Goal: Information Seeking & Learning: Learn about a topic

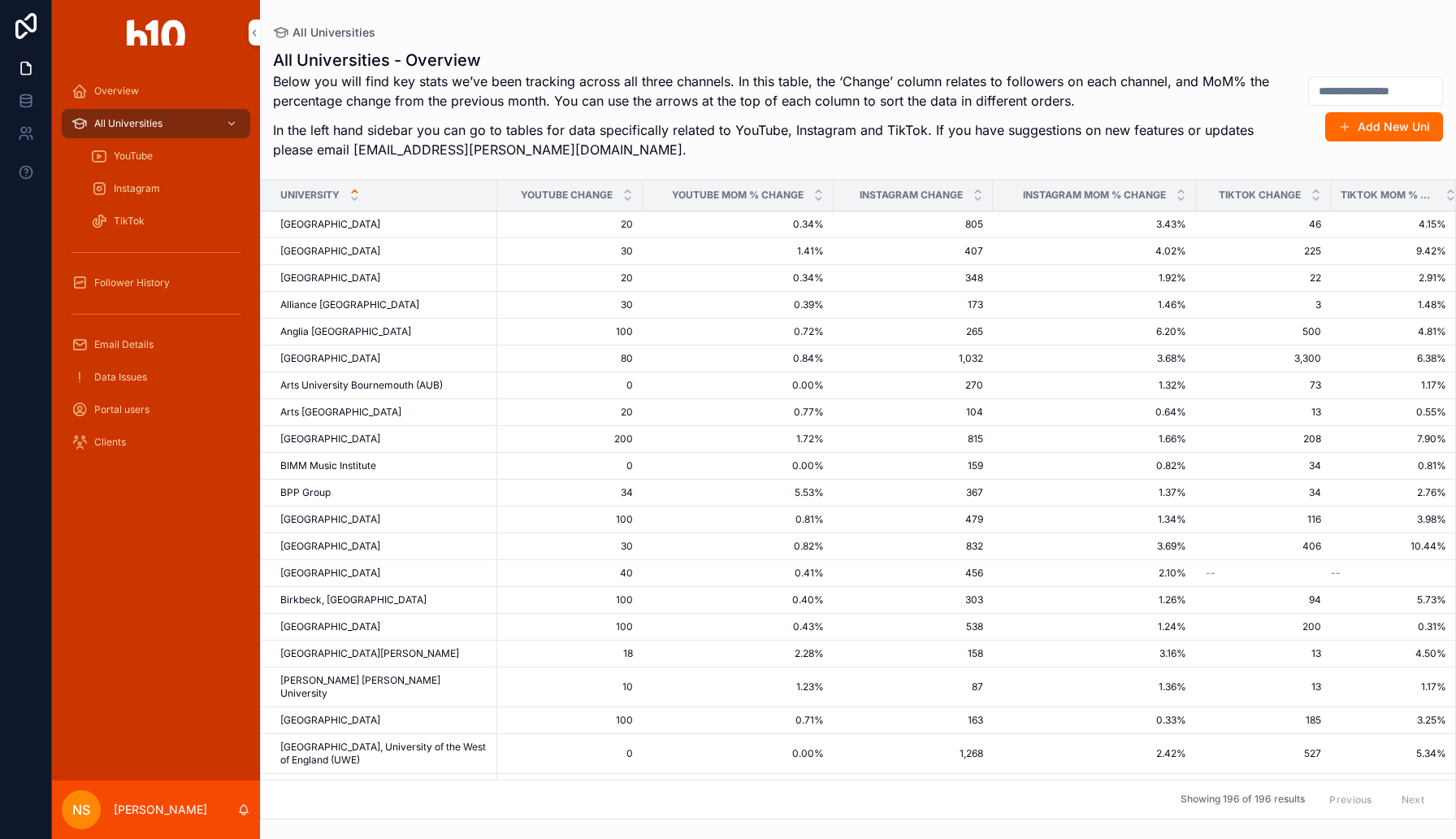
click at [1341, 85] on input "scrollable content" at bounding box center [1376, 91] width 134 height 22
type input "*******"
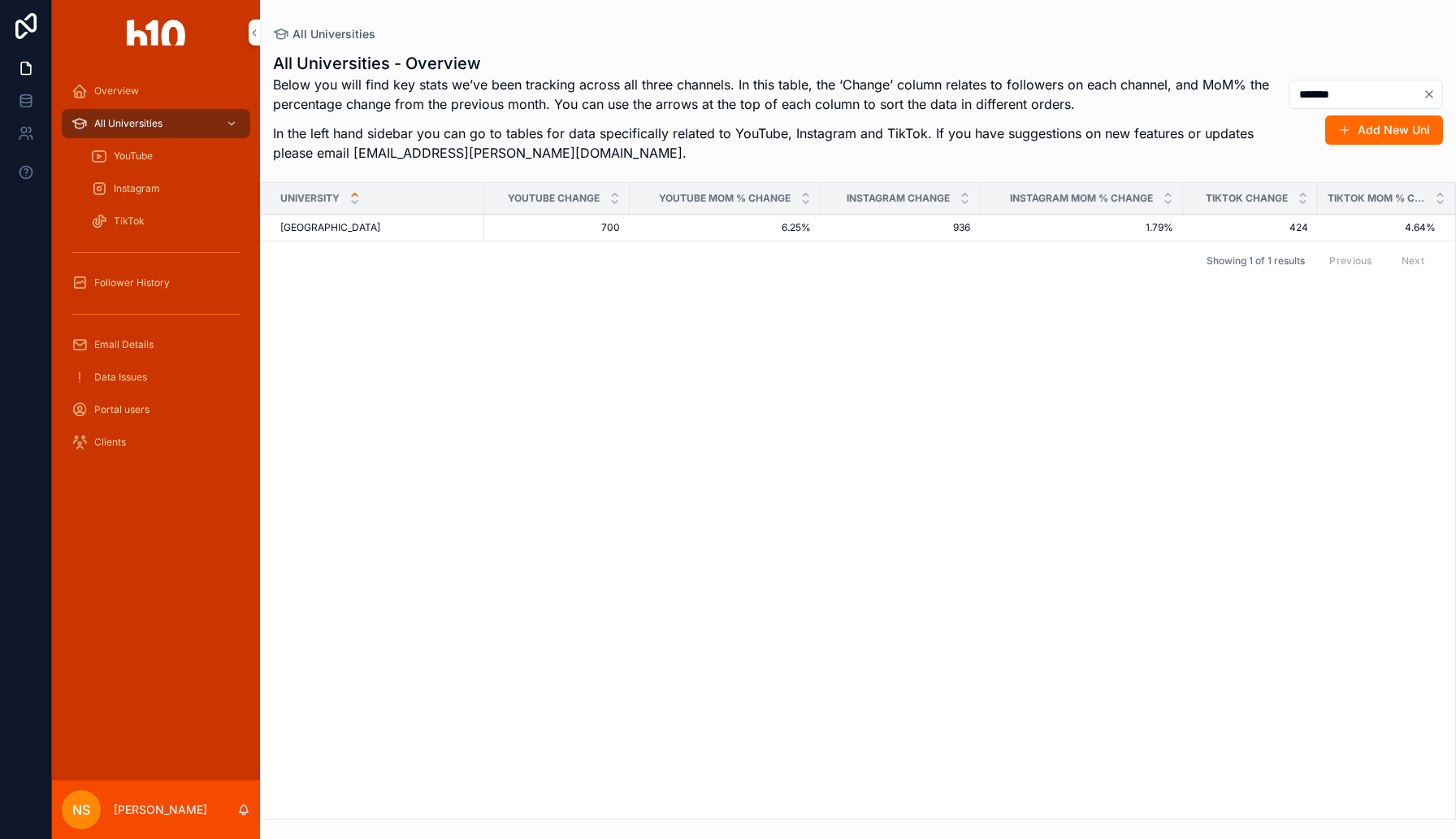
click at [352, 226] on span "[GEOGRAPHIC_DATA]" at bounding box center [330, 228] width 100 height 13
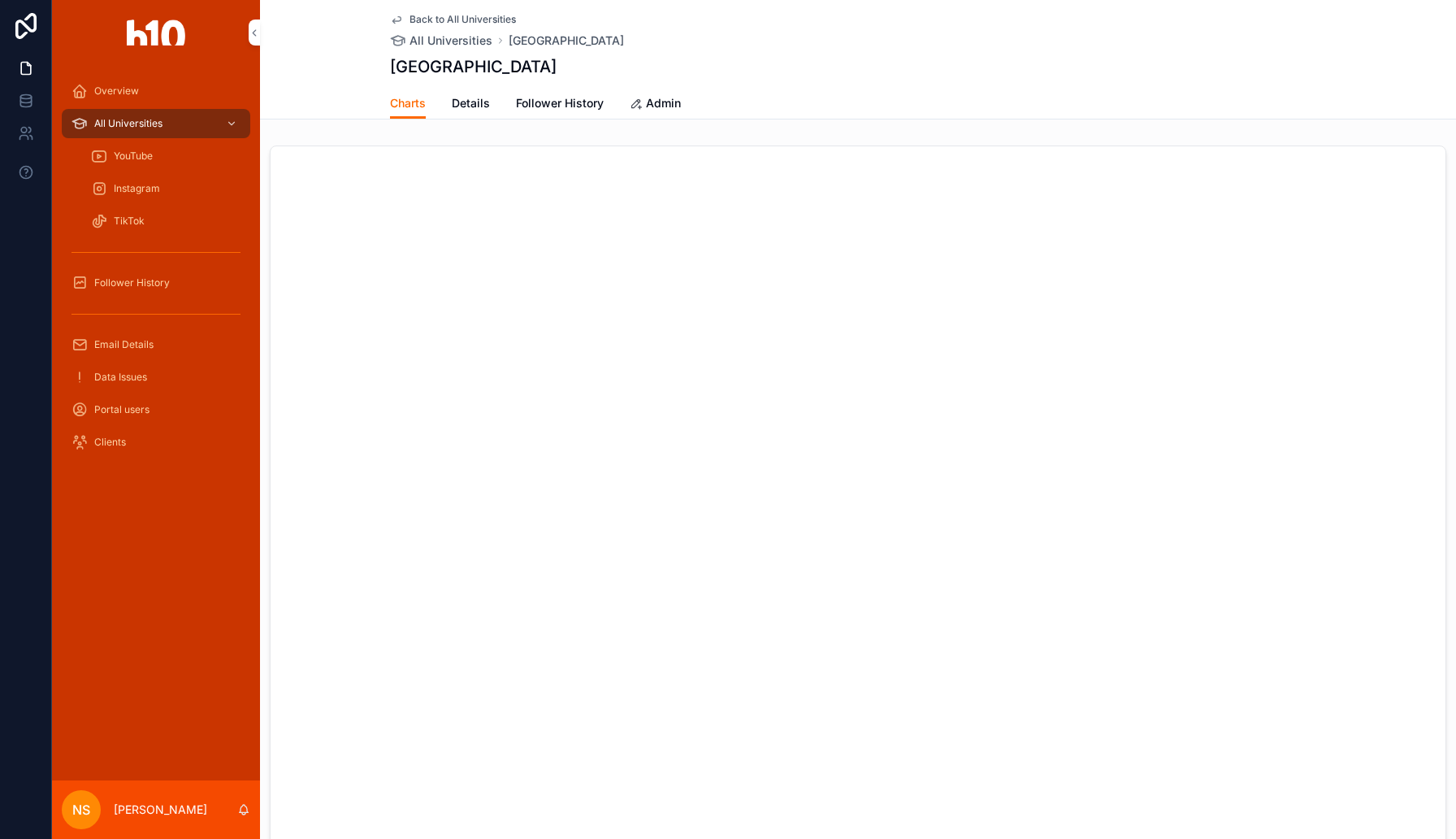
click at [595, 93] on link "Follower History" at bounding box center [559, 105] width 88 height 33
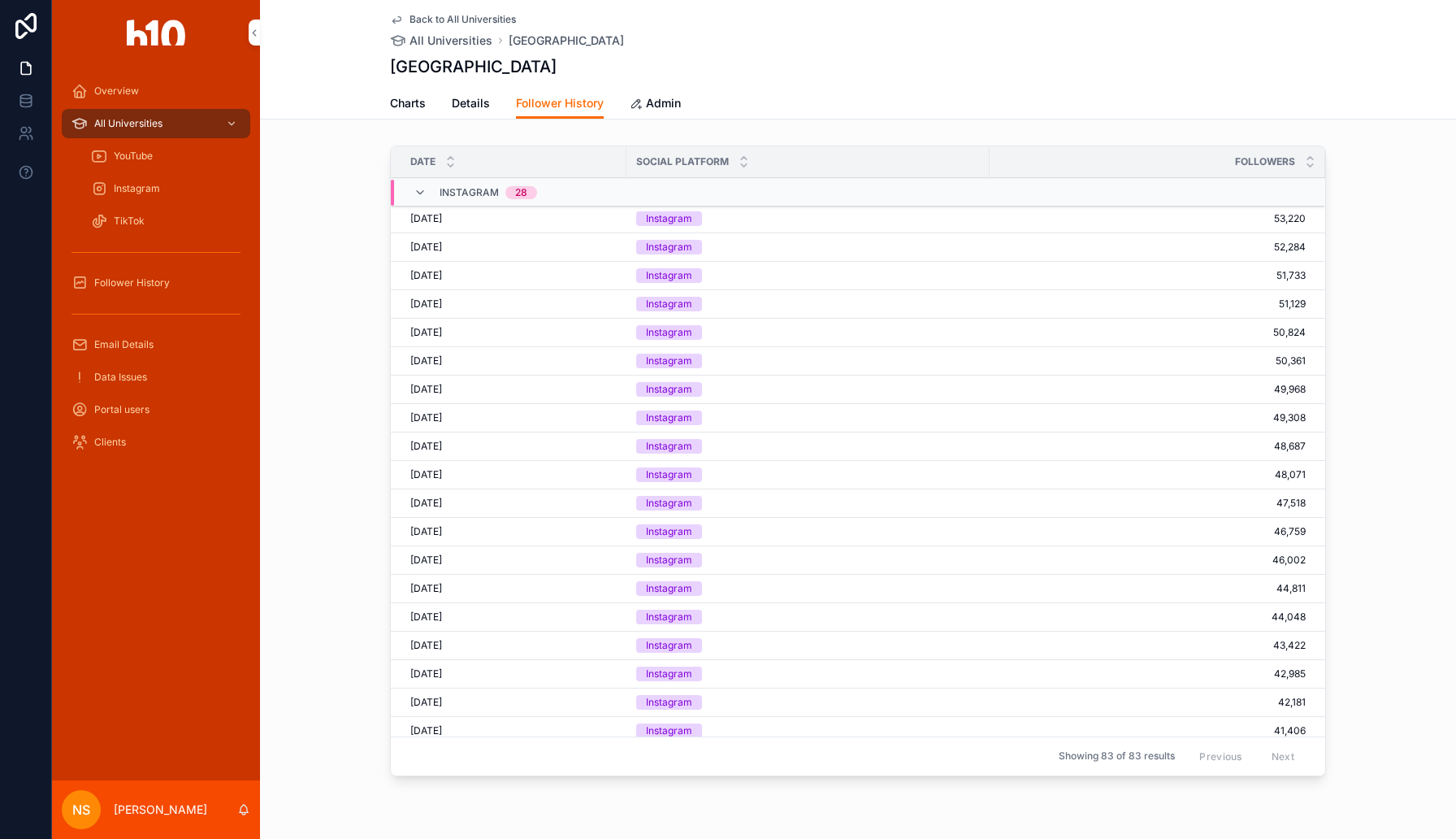
click at [421, 191] on icon "scrollable content" at bounding box center [420, 192] width 13 height 13
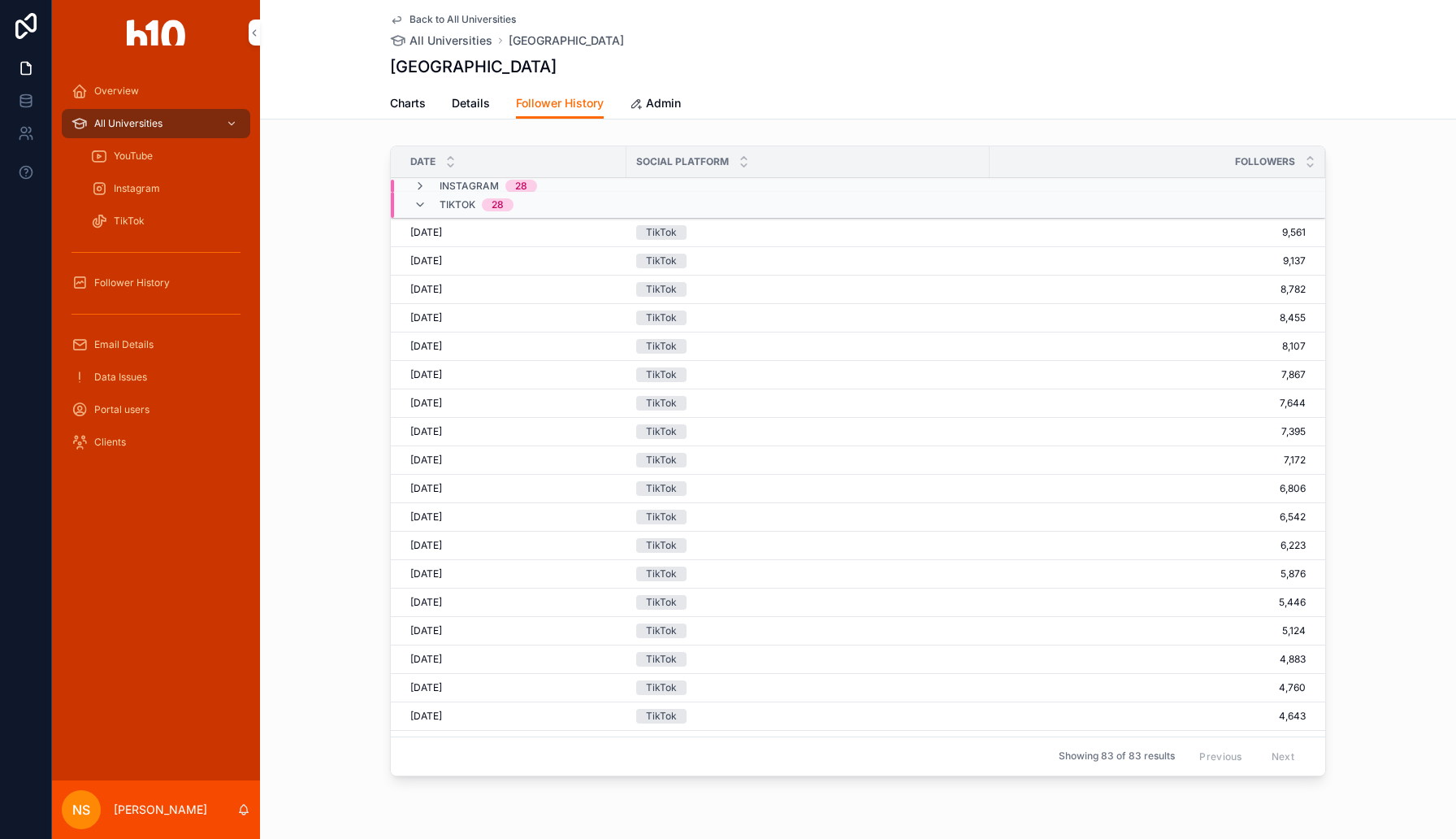
click at [421, 202] on icon "scrollable content" at bounding box center [420, 205] width 13 height 13
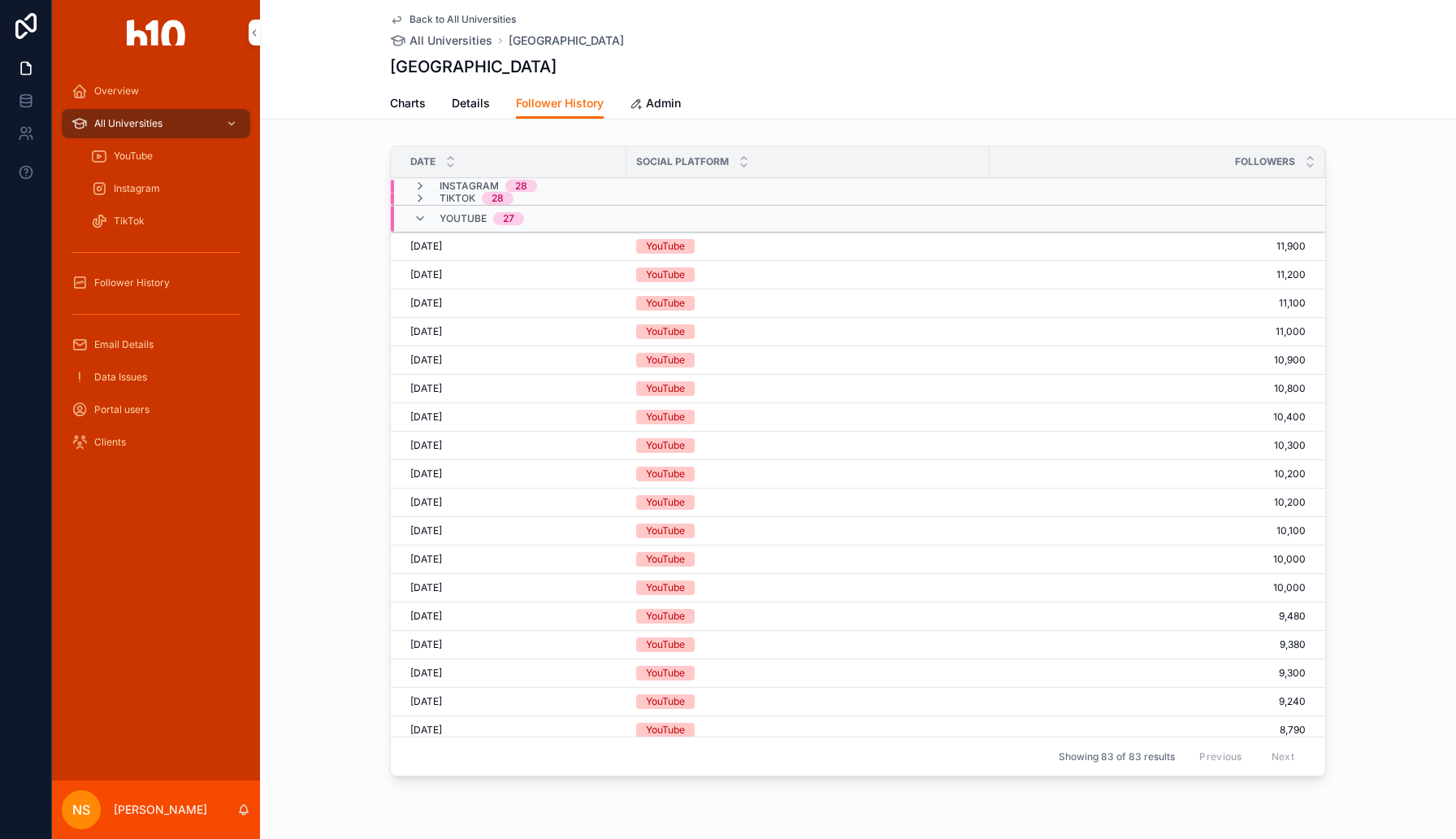
click at [422, 224] on icon "scrollable content" at bounding box center [420, 219] width 13 height 13
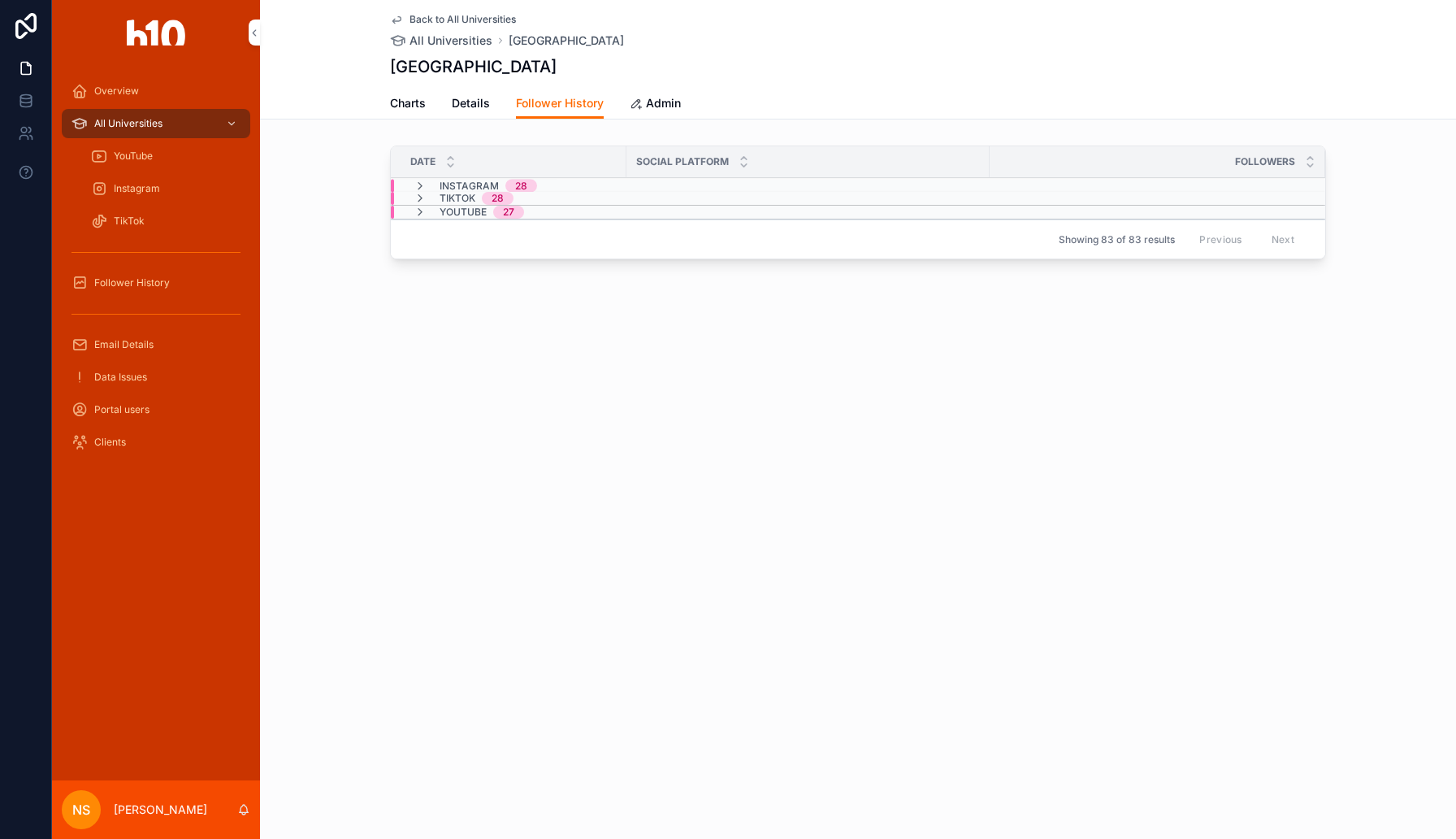
click at [150, 297] on div "Follower History" at bounding box center [156, 282] width 208 height 33
click at [149, 284] on span "Follower History" at bounding box center [132, 283] width 76 height 13
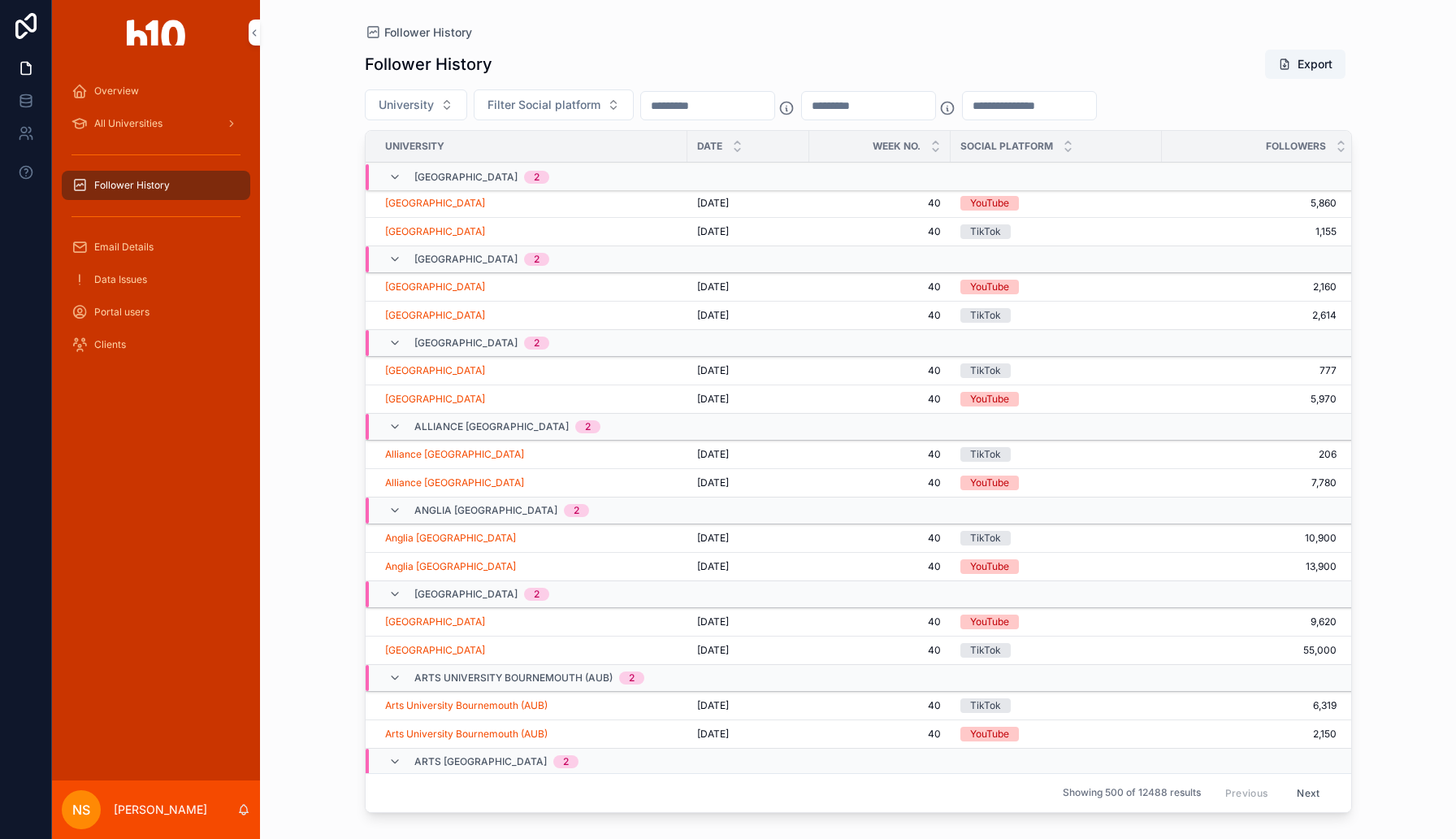
click at [457, 109] on button "University" at bounding box center [417, 105] width 103 height 31
type input "******"
click at [411, 171] on span "[GEOGRAPHIC_DATA]" at bounding box center [367, 170] width 116 height 16
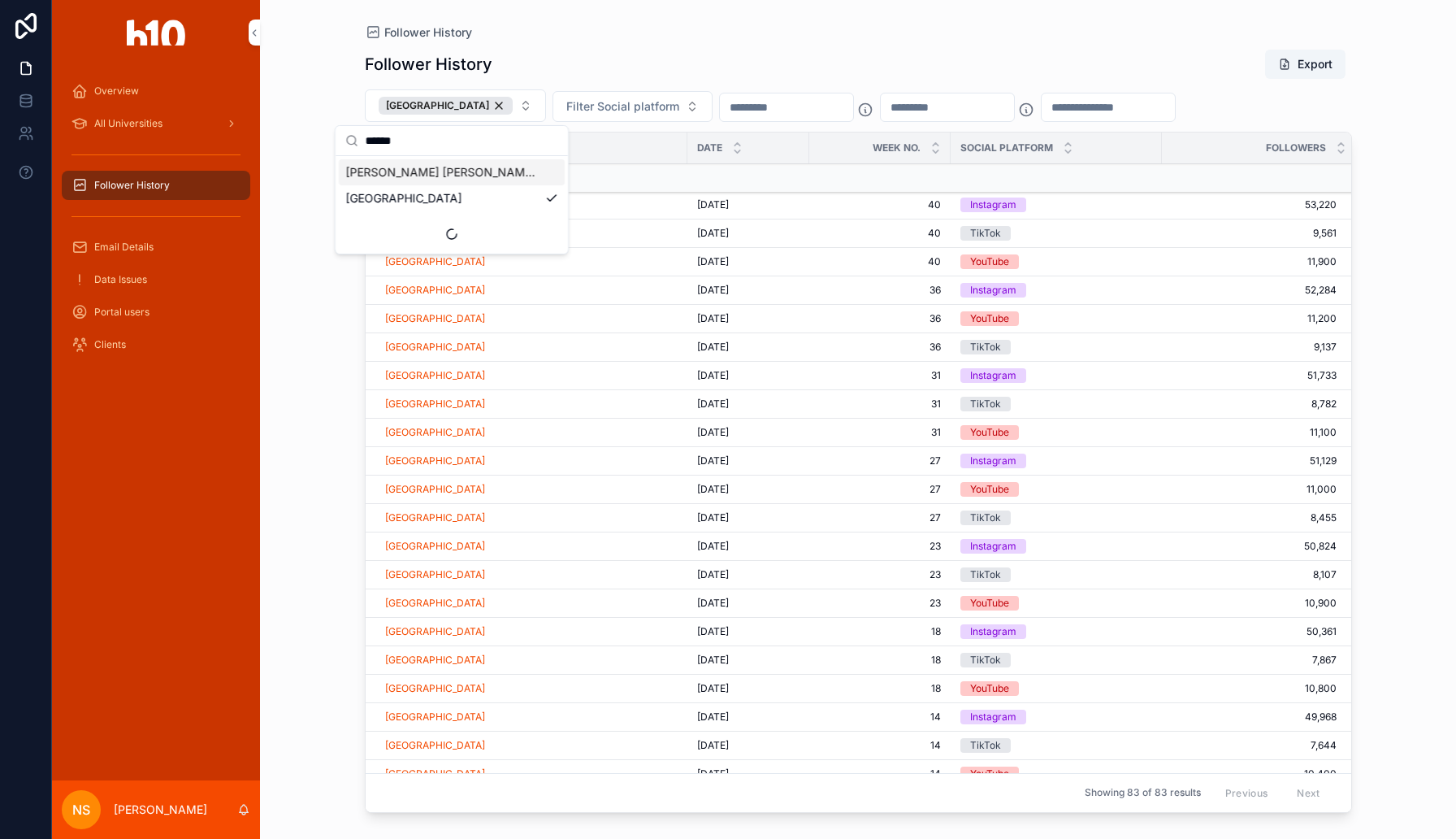
click at [640, 64] on div "Follower History Export" at bounding box center [858, 64] width 987 height 31
click at [652, 109] on span "Filter Social platform" at bounding box center [622, 106] width 113 height 16
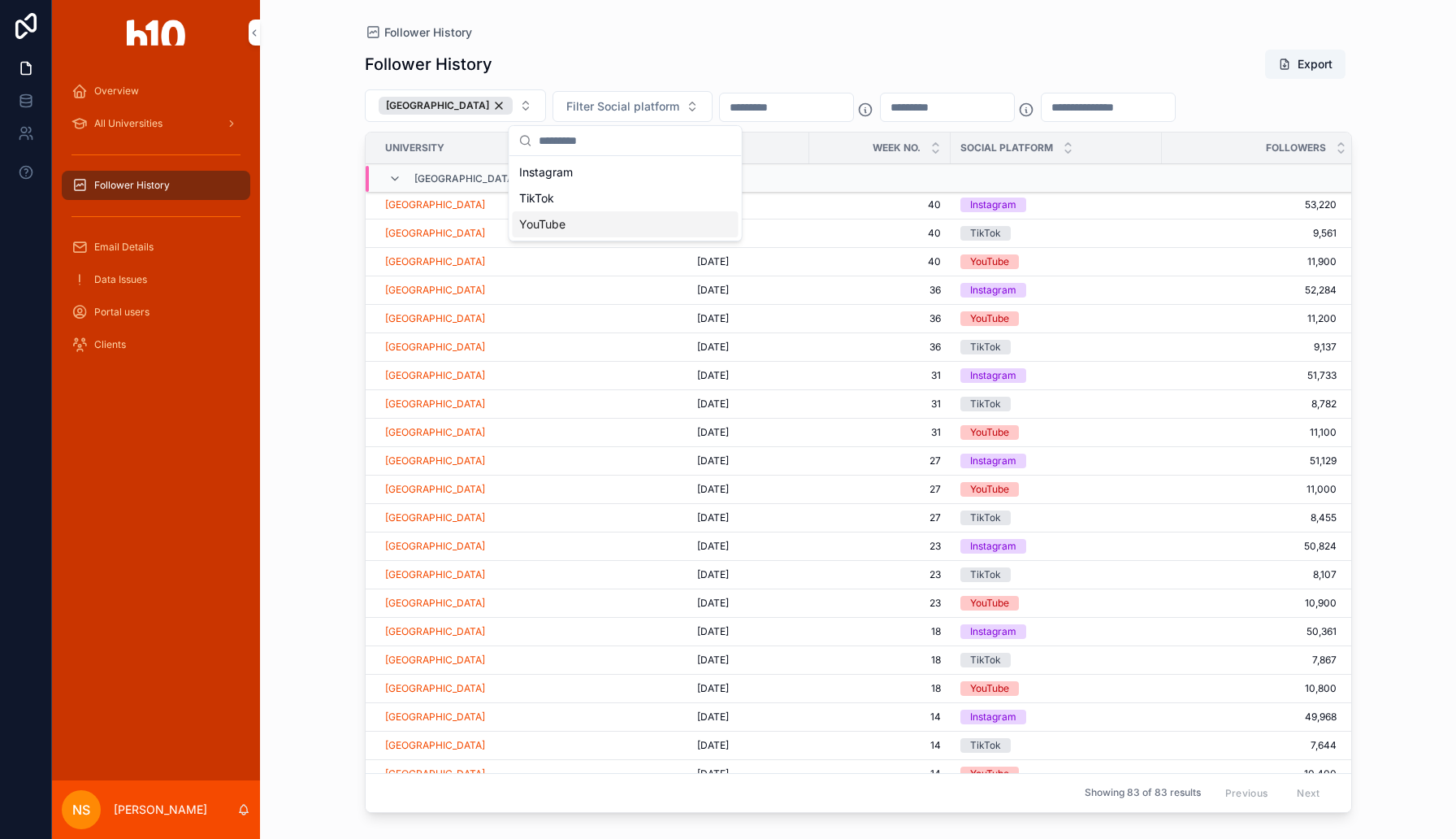
click at [629, 229] on div "YouTube" at bounding box center [626, 224] width 226 height 26
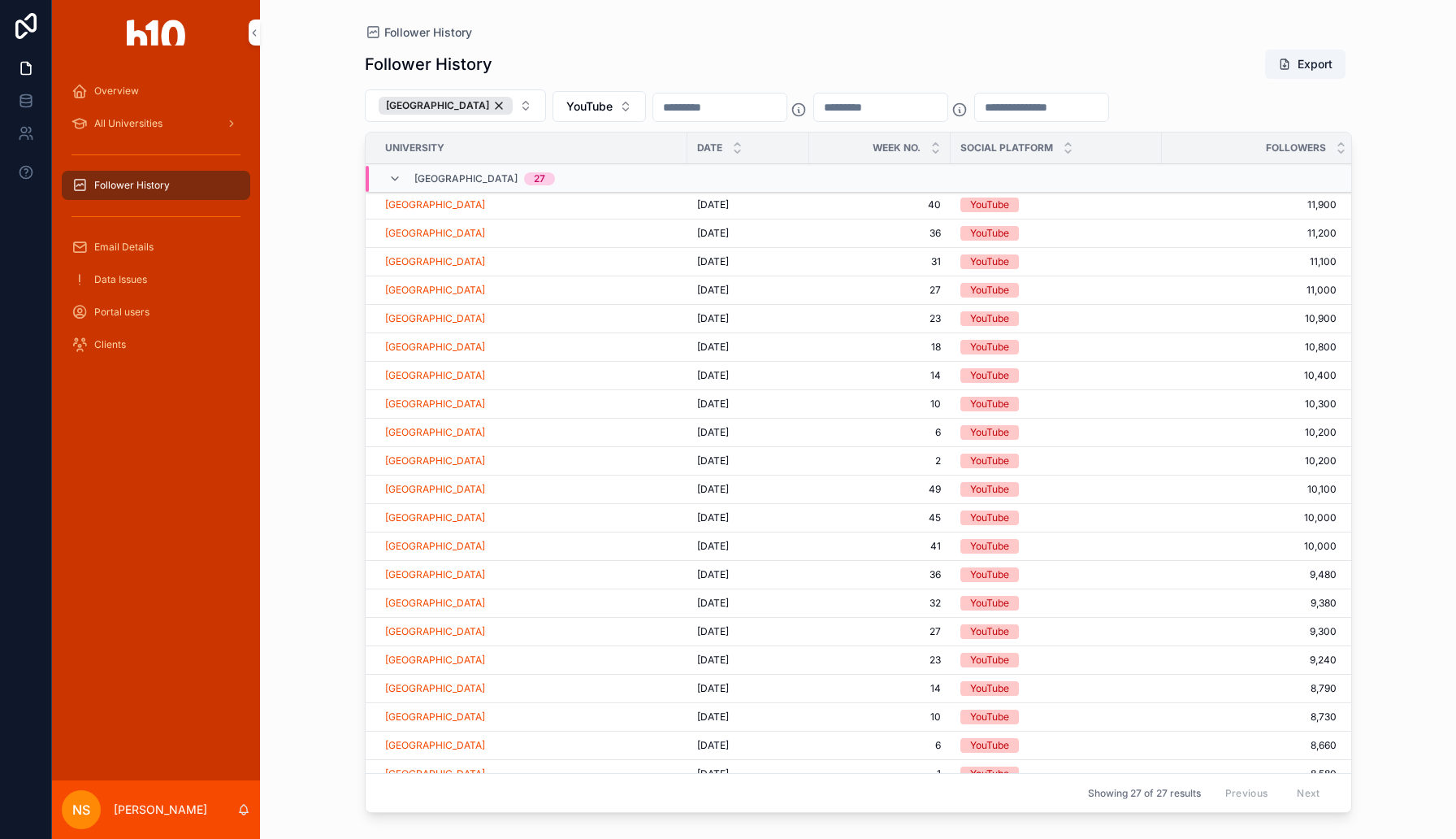
scroll to position [185, 0]
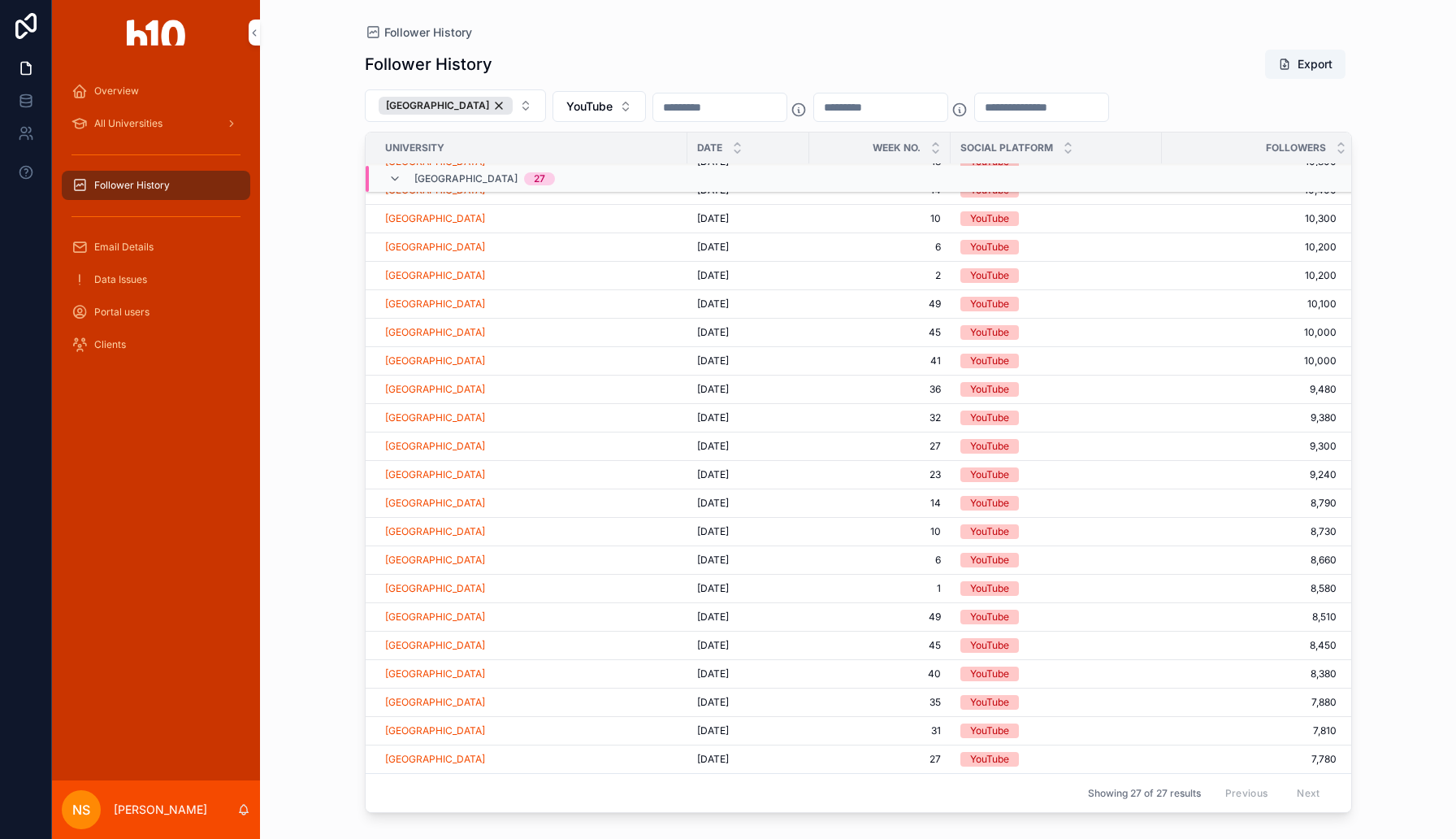
click at [148, 85] on div "Overview" at bounding box center [156, 92] width 169 height 26
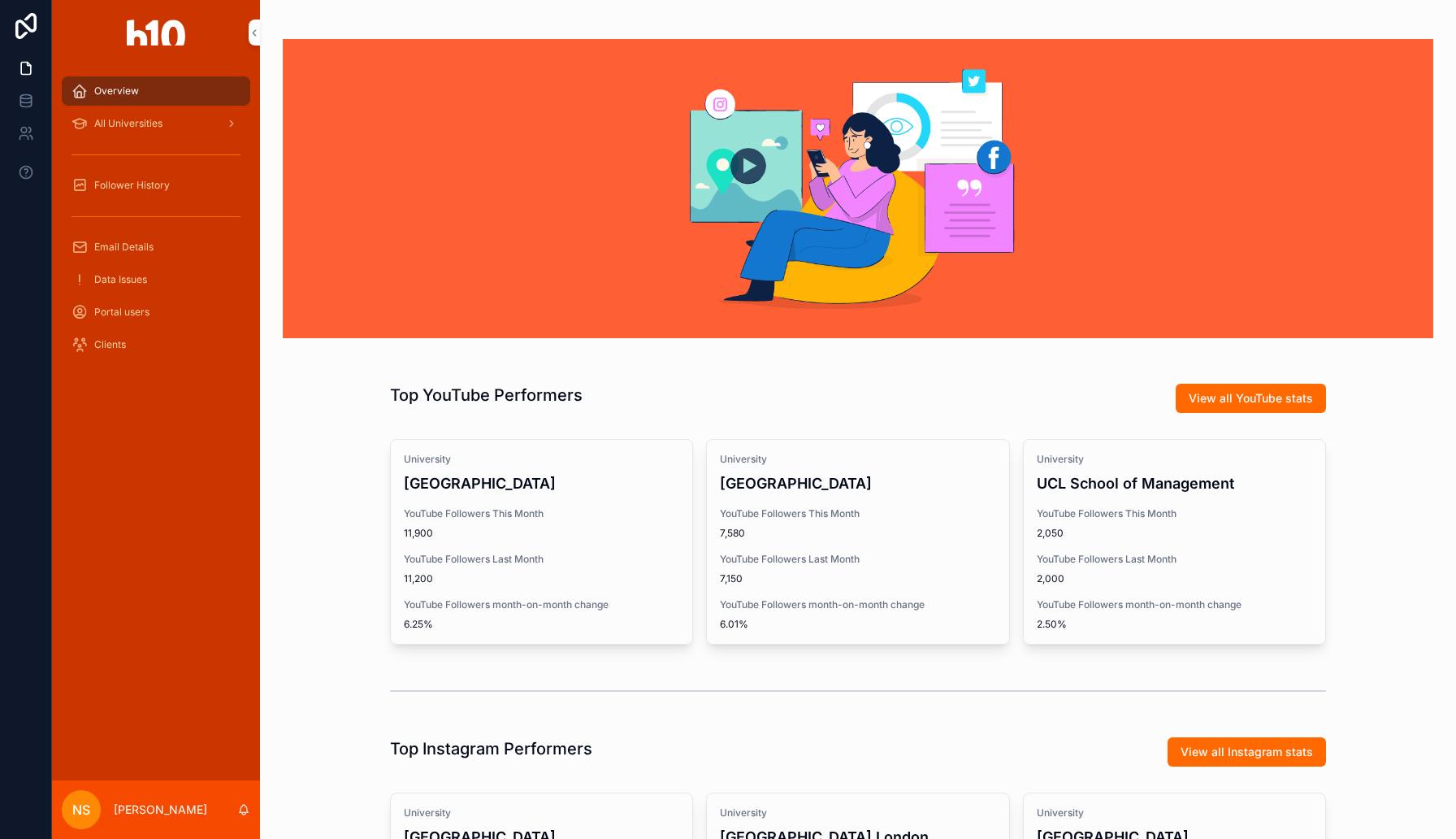
click at [156, 109] on link "All Universities" at bounding box center [156, 123] width 189 height 29
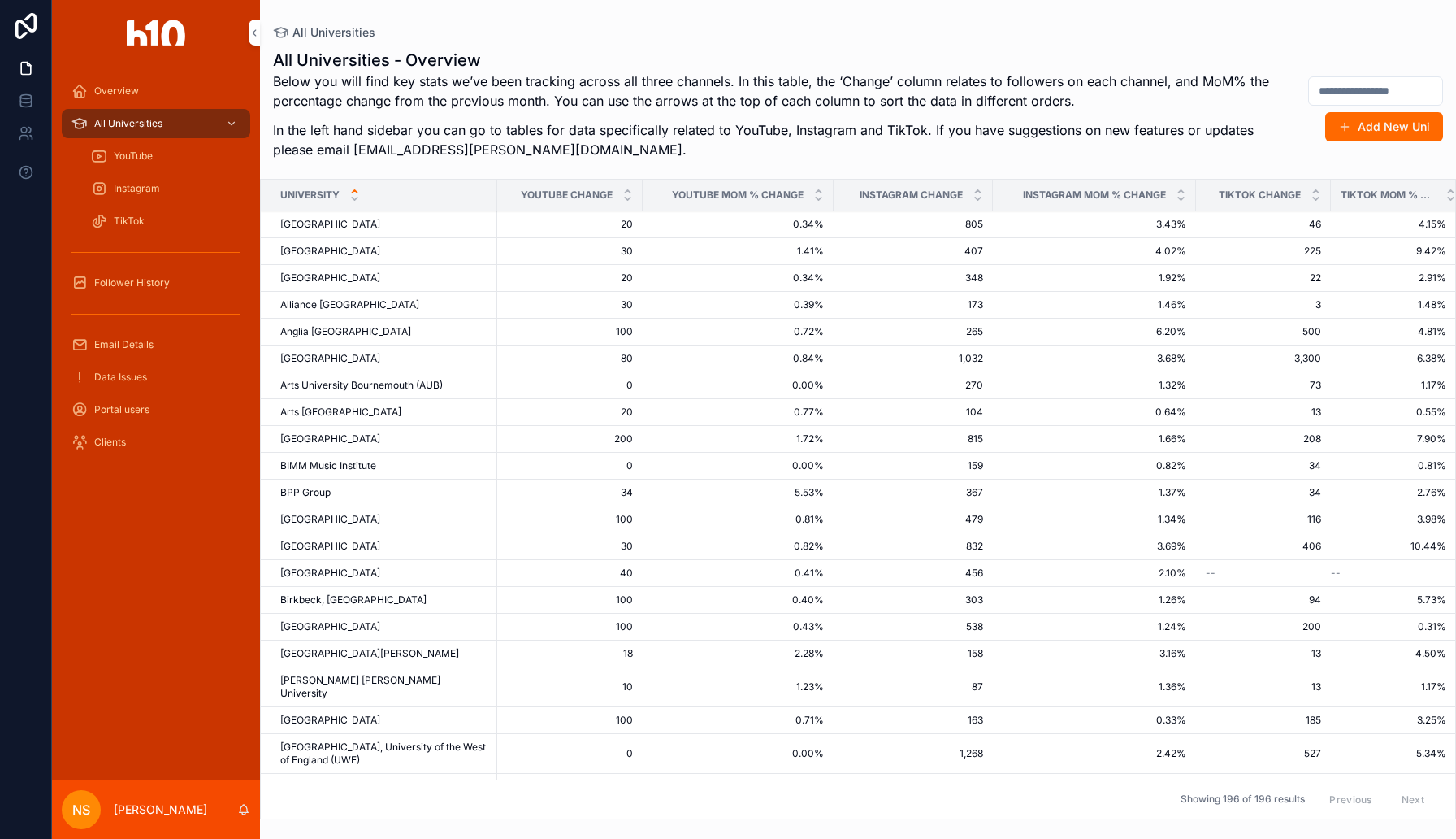
click at [1327, 92] on input "scrollable content" at bounding box center [1376, 91] width 134 height 22
type input "*******"
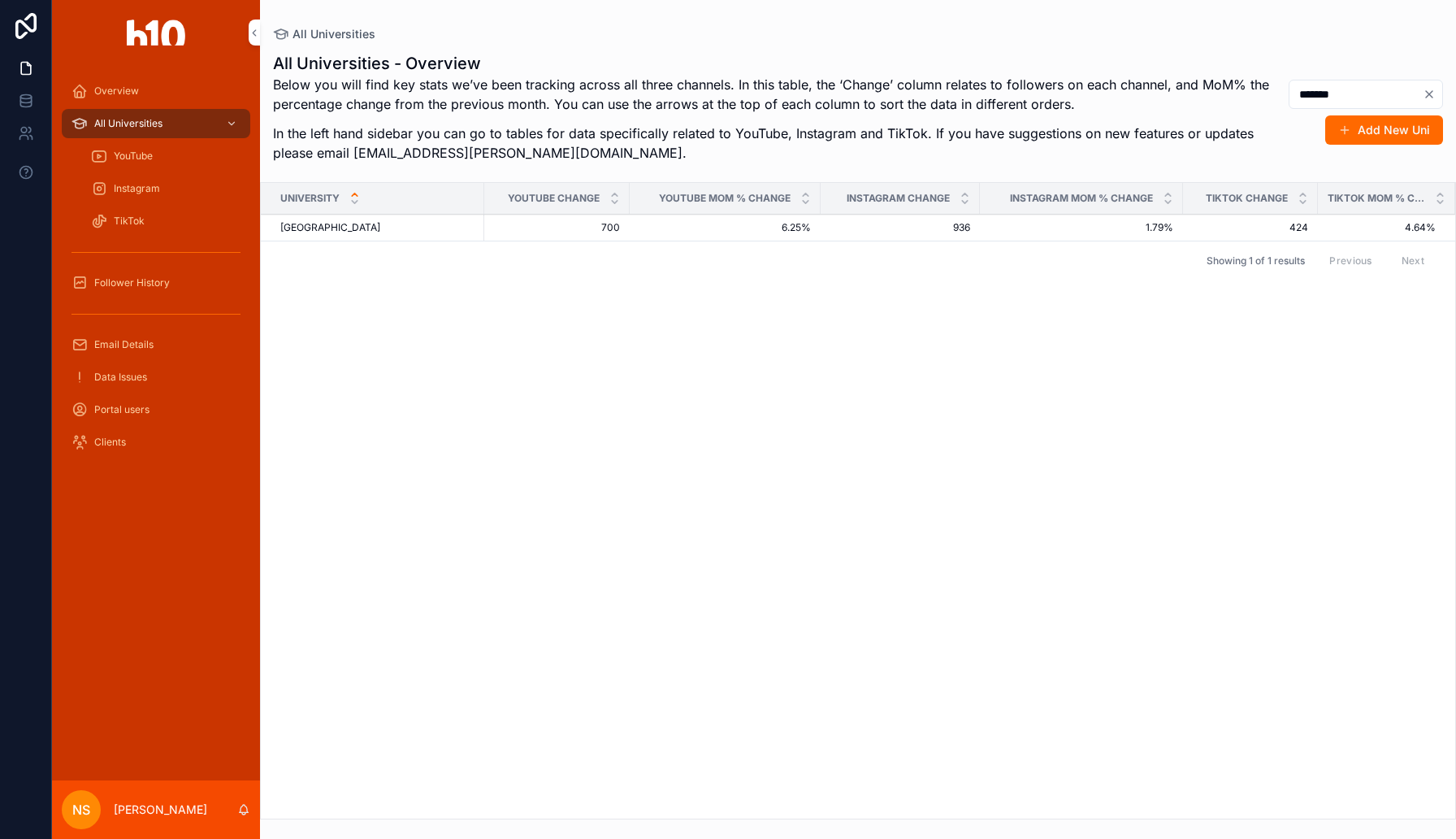
click at [372, 225] on span "[GEOGRAPHIC_DATA]" at bounding box center [330, 228] width 100 height 13
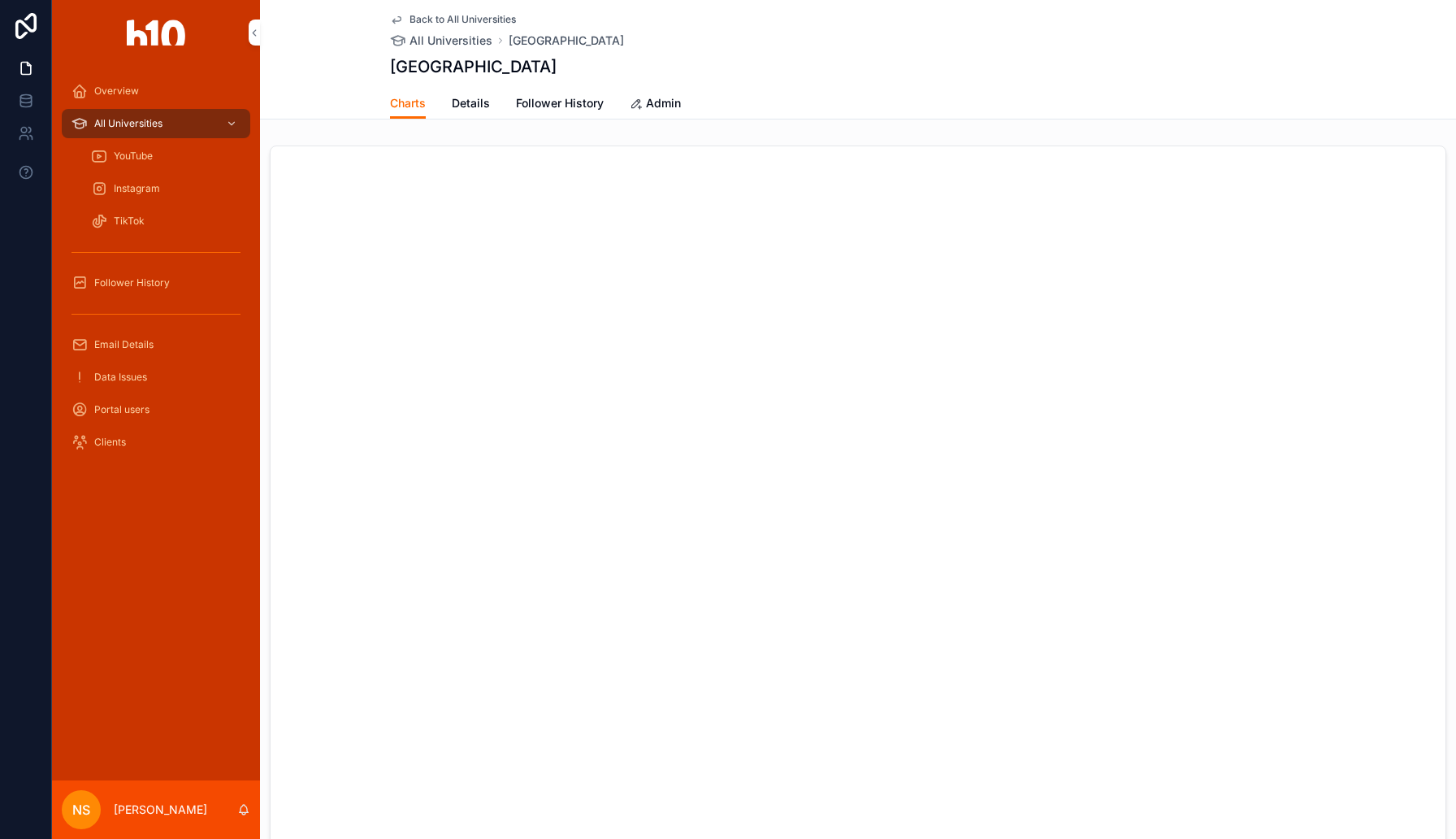
click at [582, 103] on span "Follower History" at bounding box center [559, 103] width 88 height 16
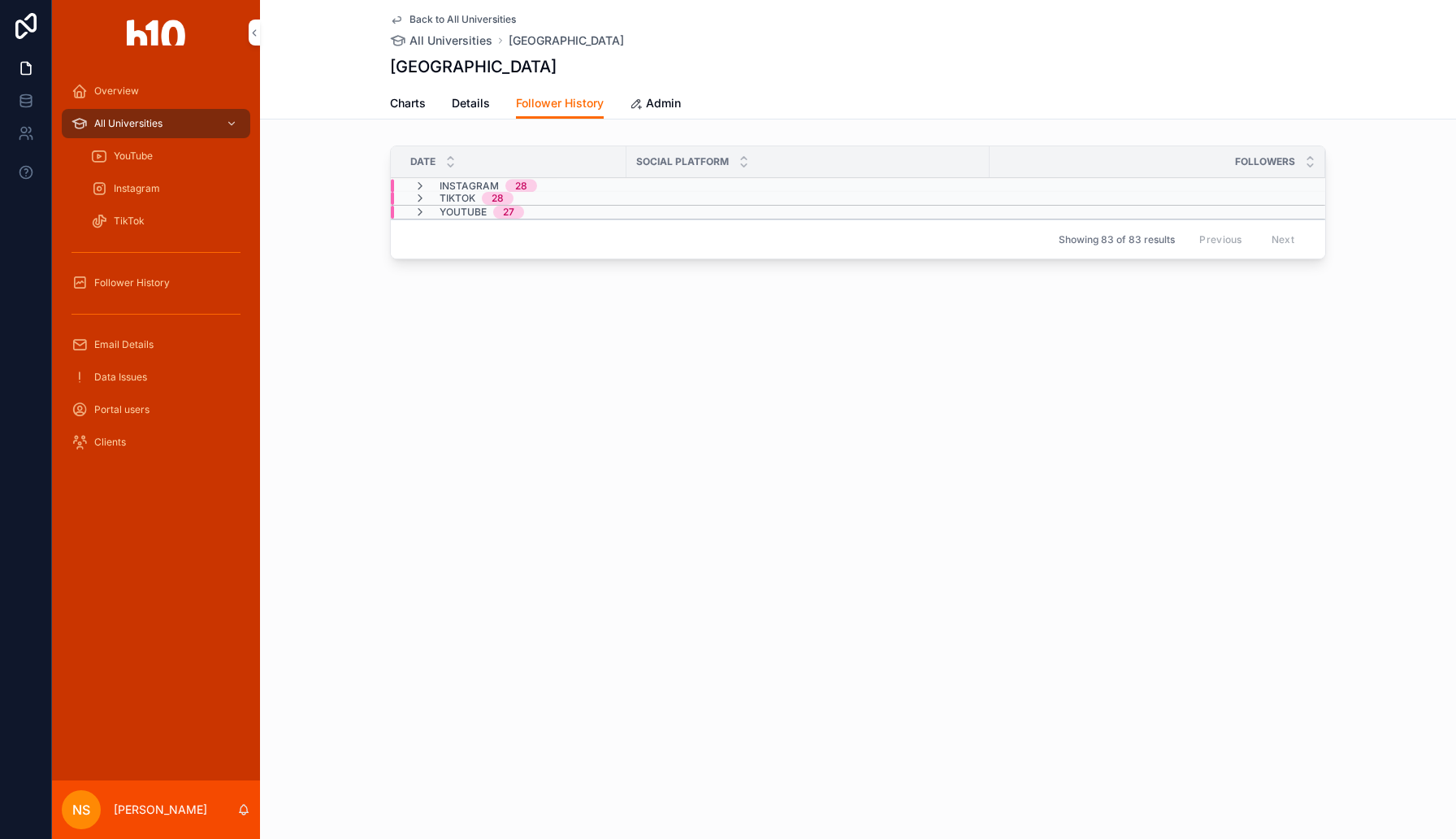
click at [659, 101] on span "Admin" at bounding box center [663, 103] width 35 height 16
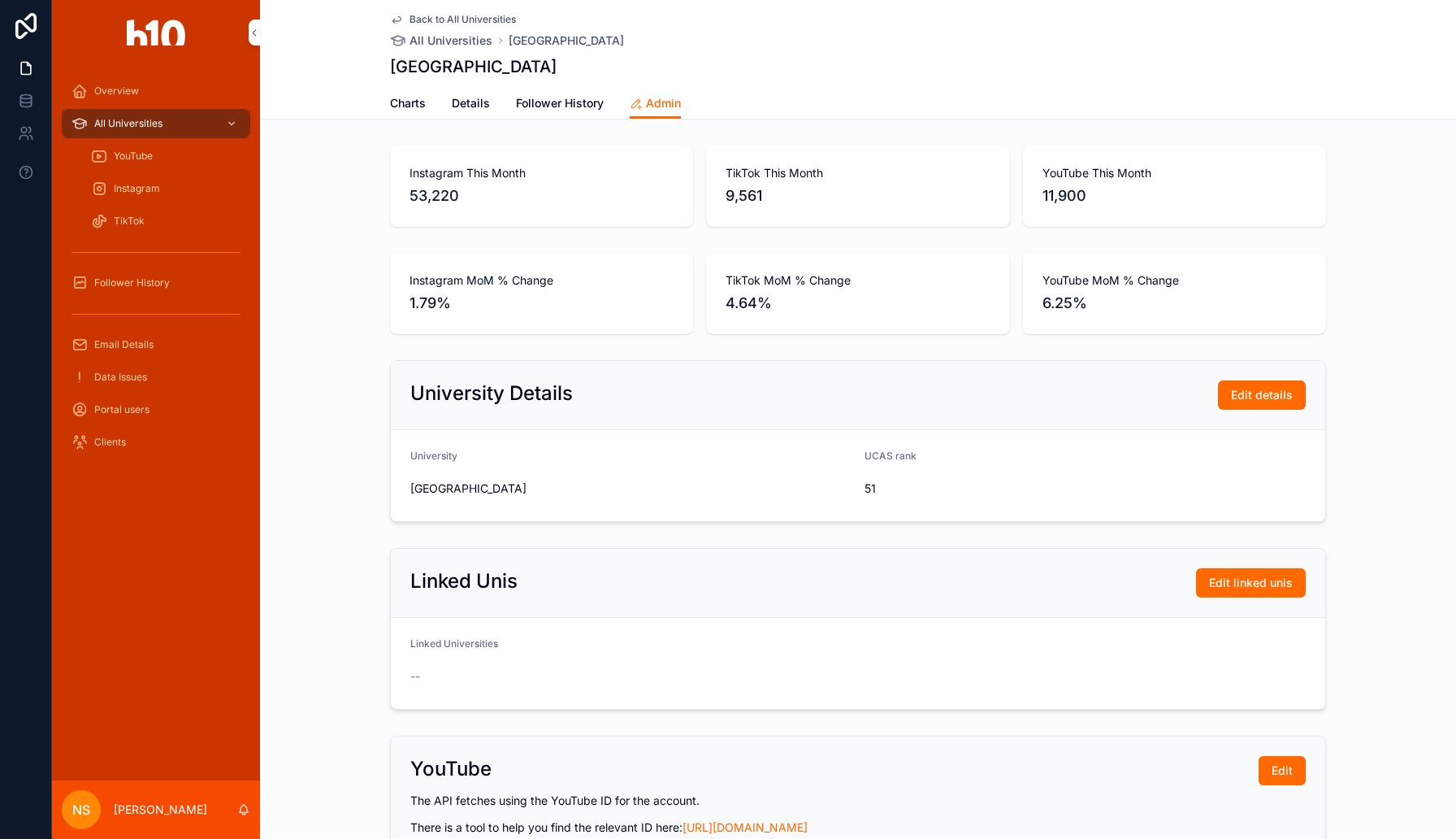
click at [545, 103] on span "Follower History" at bounding box center [559, 103] width 88 height 16
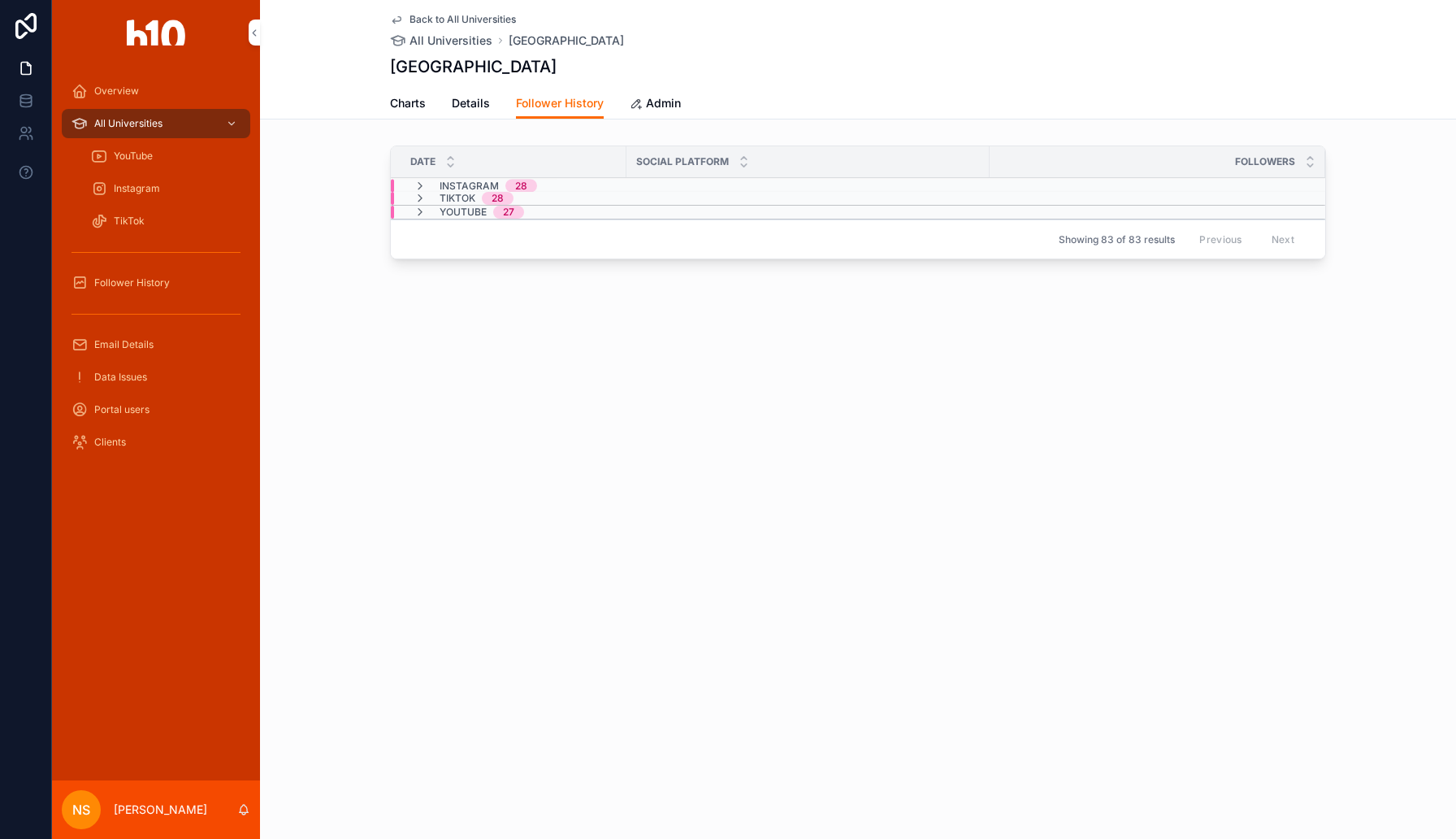
click at [159, 288] on span "Follower History" at bounding box center [132, 283] width 76 height 13
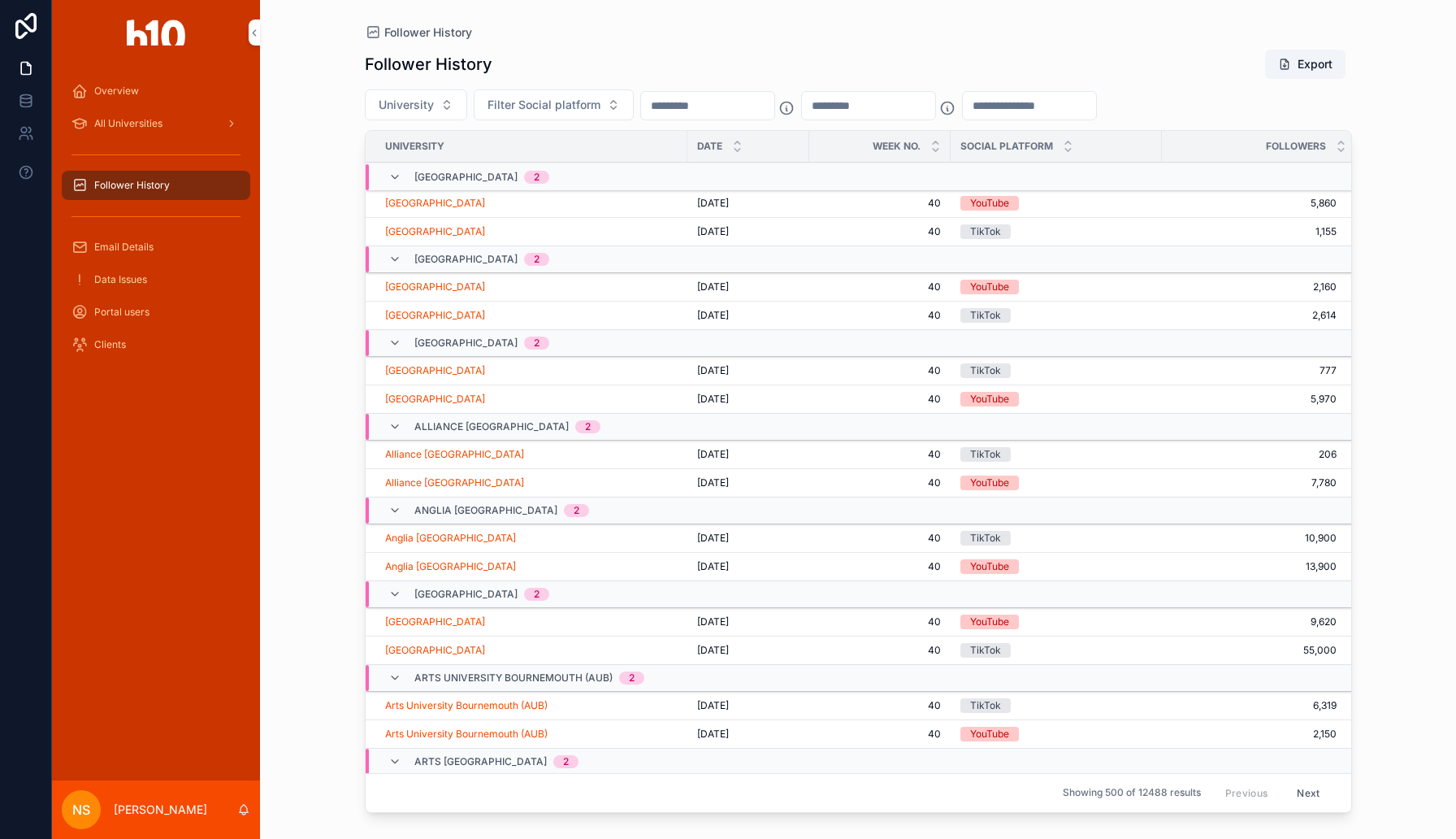
click at [409, 107] on span "University" at bounding box center [405, 105] width 55 height 16
type input "***"
click at [377, 178] on span "[GEOGRAPHIC_DATA]" at bounding box center [367, 170] width 116 height 16
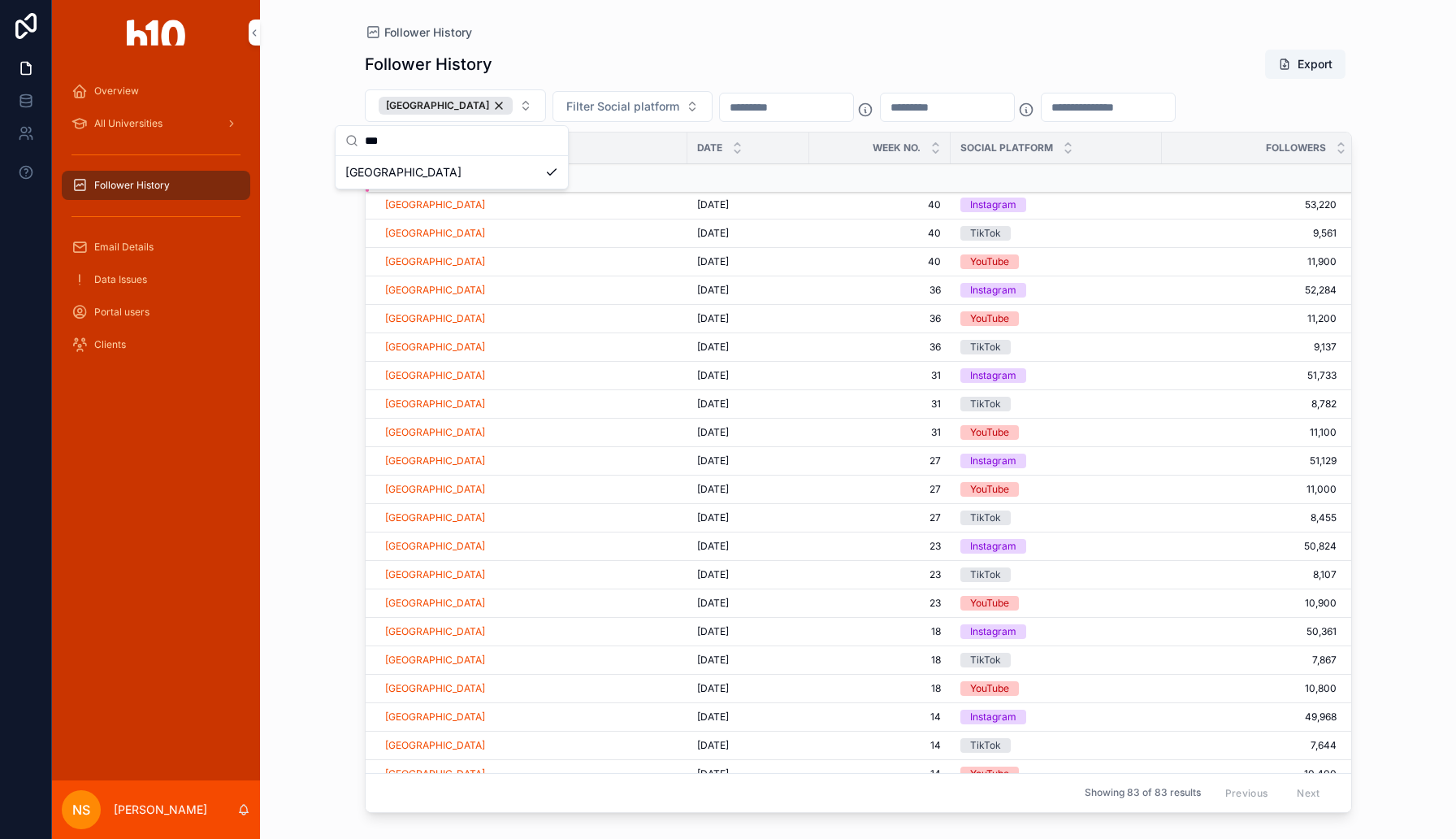
click at [740, 60] on div "Follower History Export" at bounding box center [858, 64] width 987 height 31
click at [821, 113] on input "scrollable content" at bounding box center [786, 107] width 134 height 22
click at [675, 109] on button "Filter Social platform" at bounding box center [632, 106] width 160 height 31
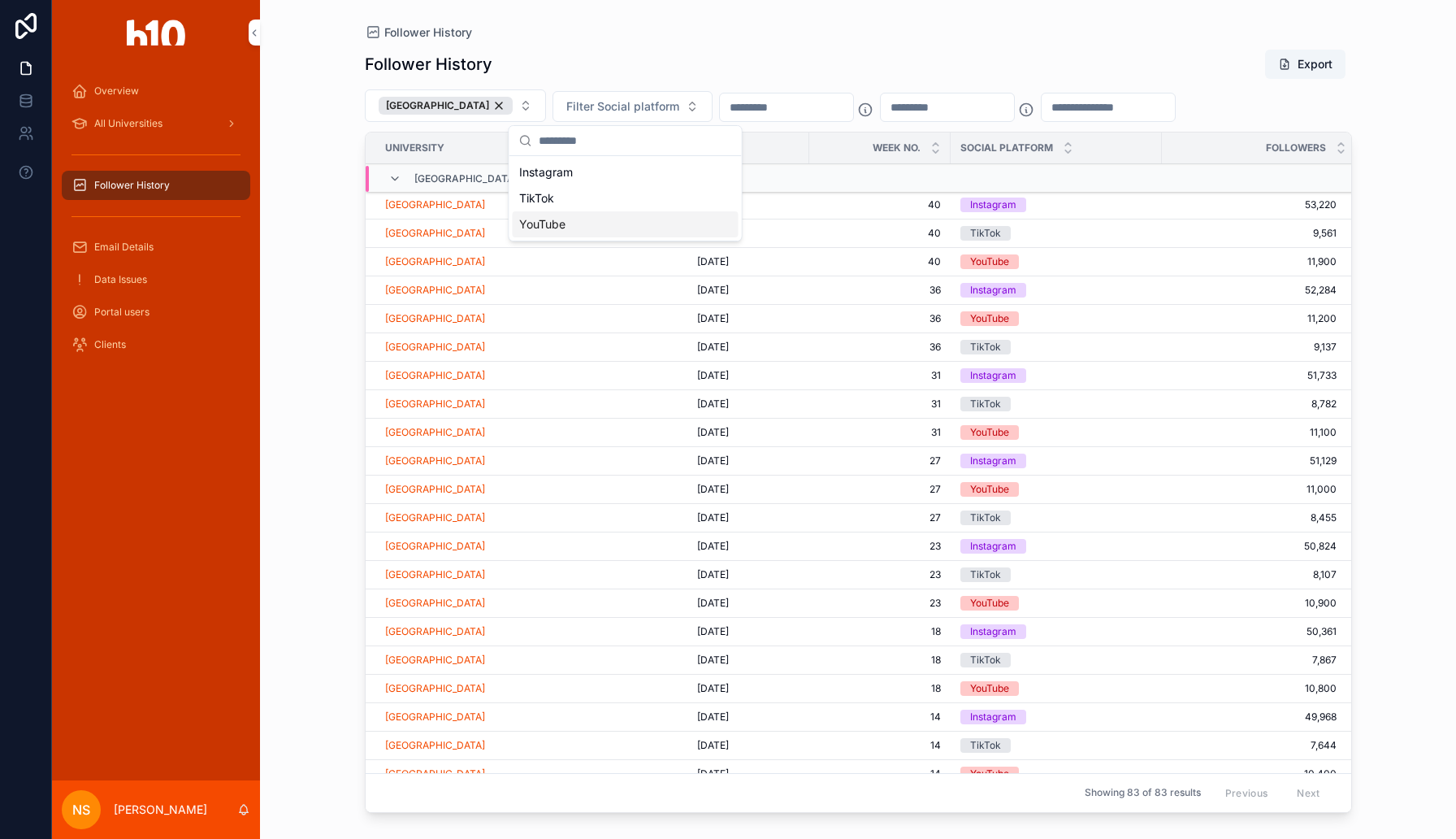
click at [642, 234] on div "YouTube" at bounding box center [626, 224] width 226 height 26
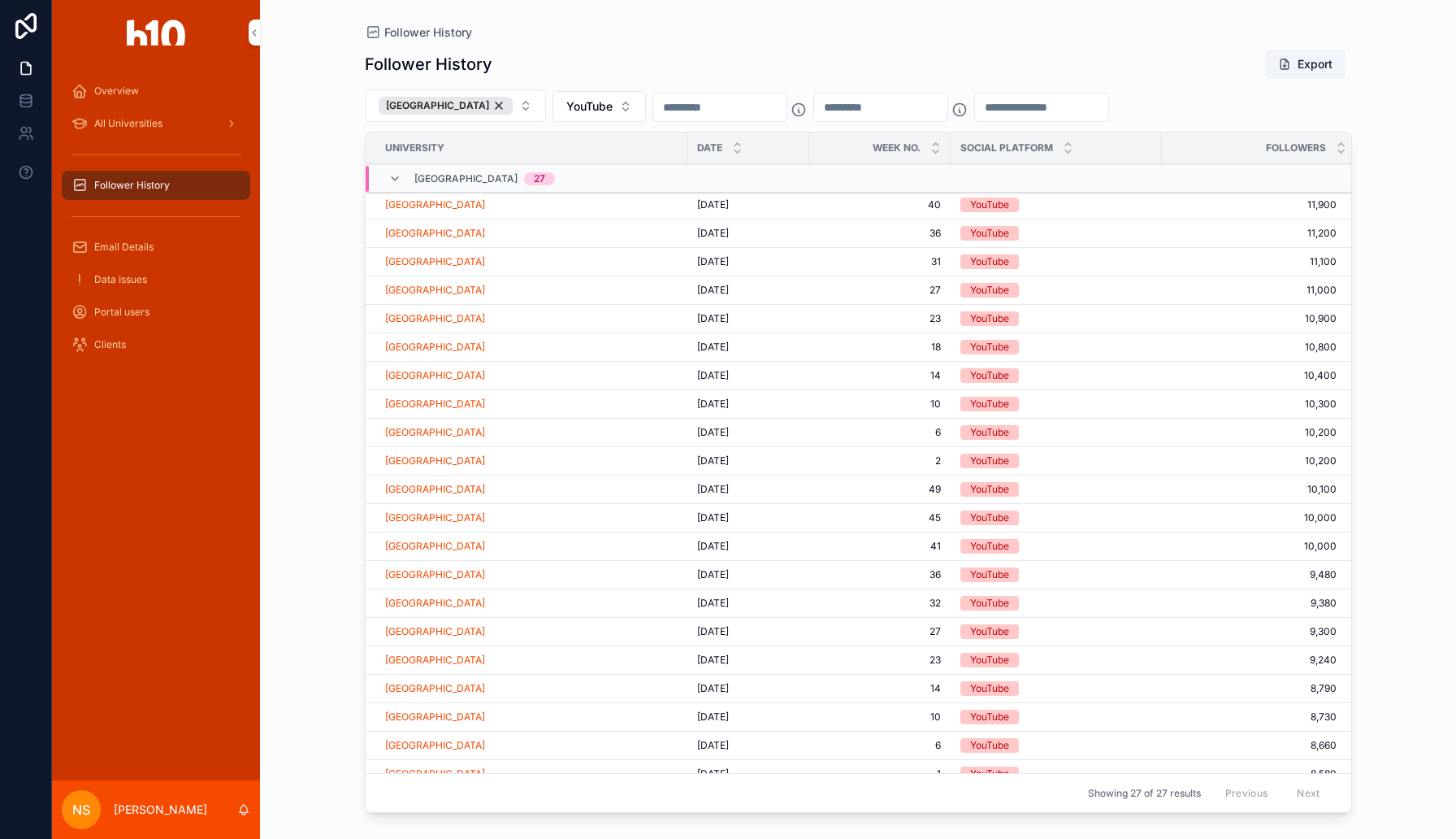
click at [756, 109] on input "scrollable content" at bounding box center [719, 107] width 134 height 22
click at [897, 110] on input "scrollable content" at bounding box center [881, 107] width 134 height 22
click at [1034, 110] on input "scrollable content" at bounding box center [1041, 107] width 134 height 22
type input "*"
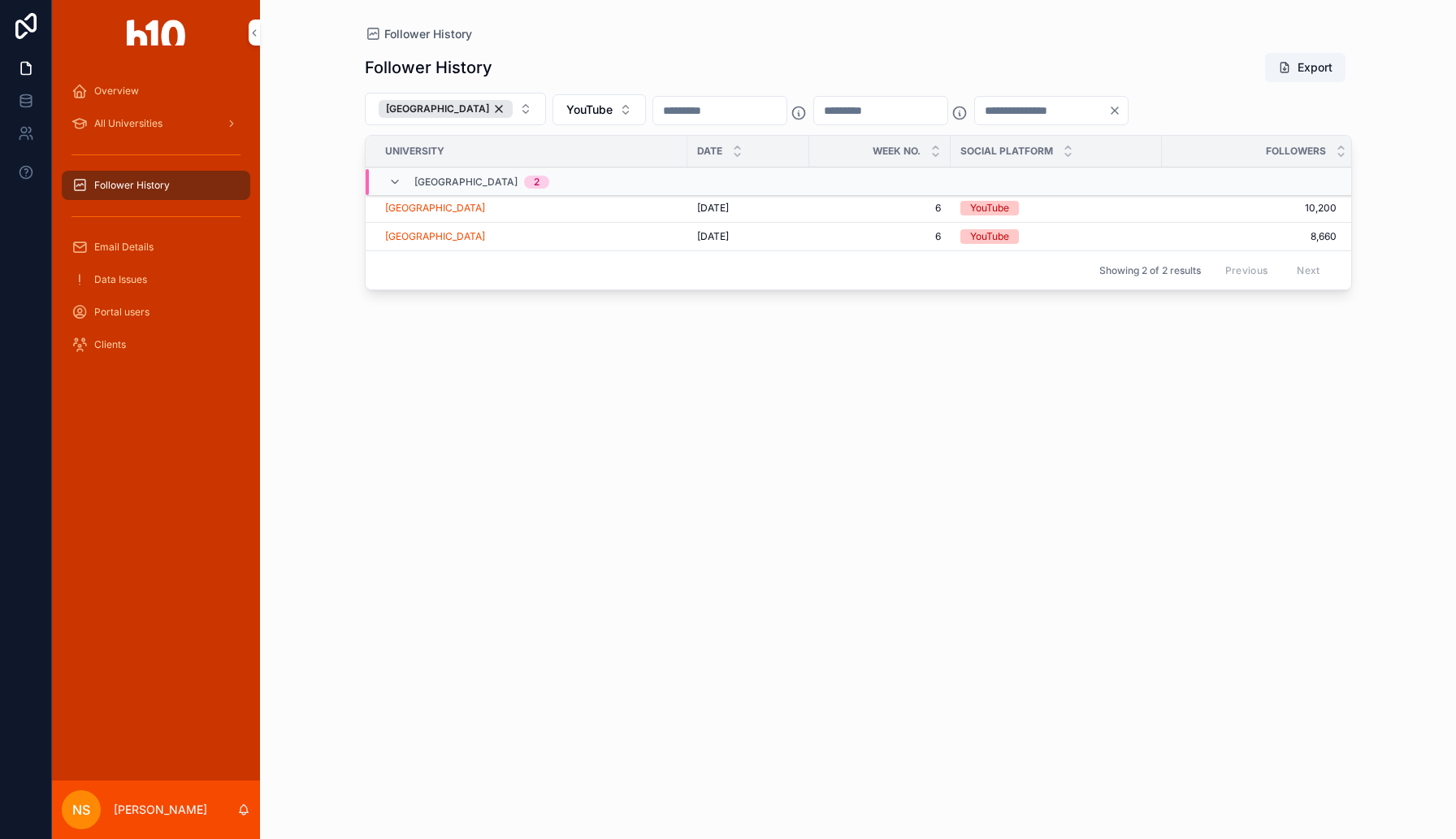
click at [459, 241] on span "[GEOGRAPHIC_DATA]" at bounding box center [434, 236] width 100 height 13
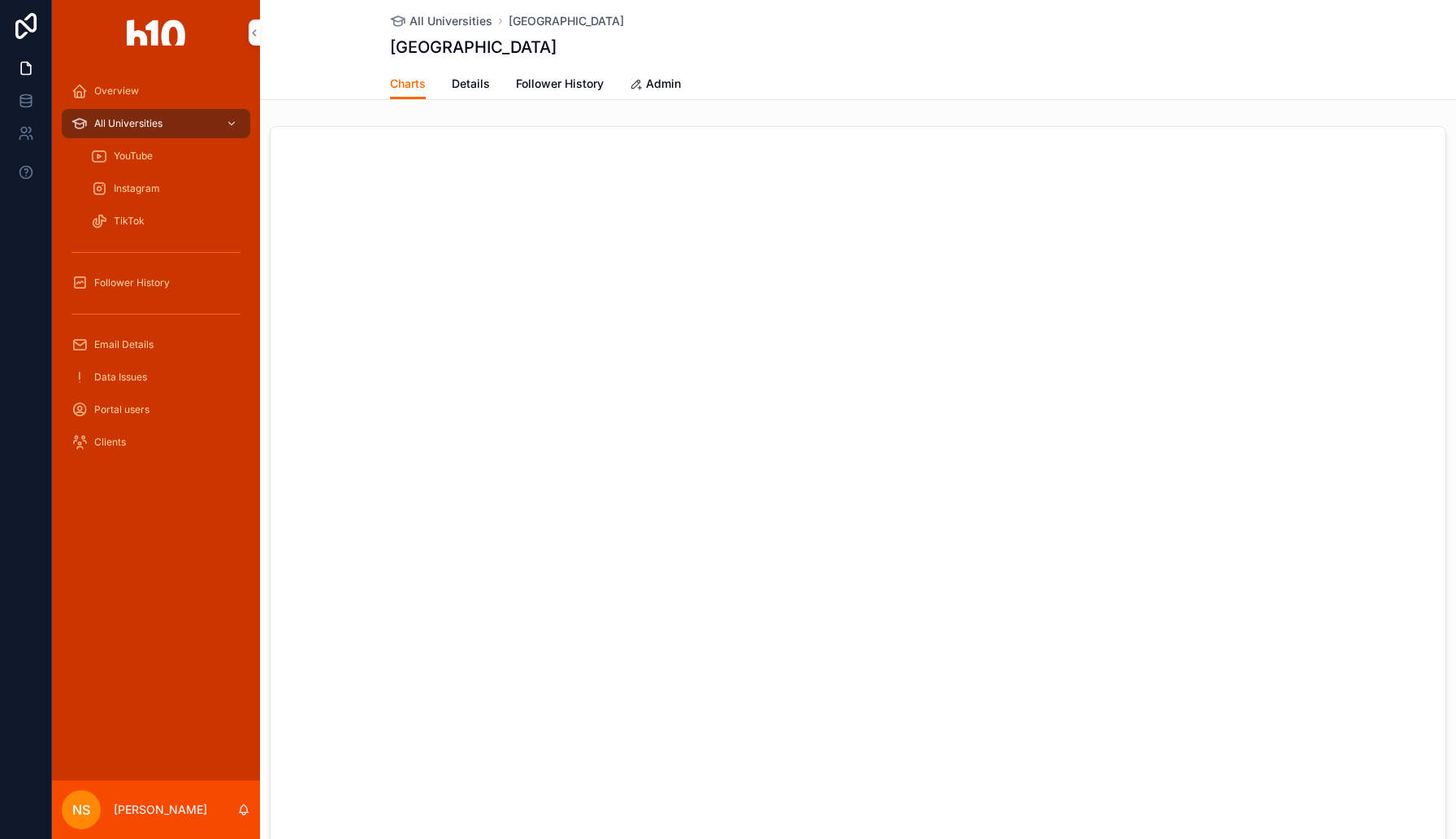
scroll to position [238, 0]
click at [154, 88] on div "Overview" at bounding box center [156, 92] width 169 height 26
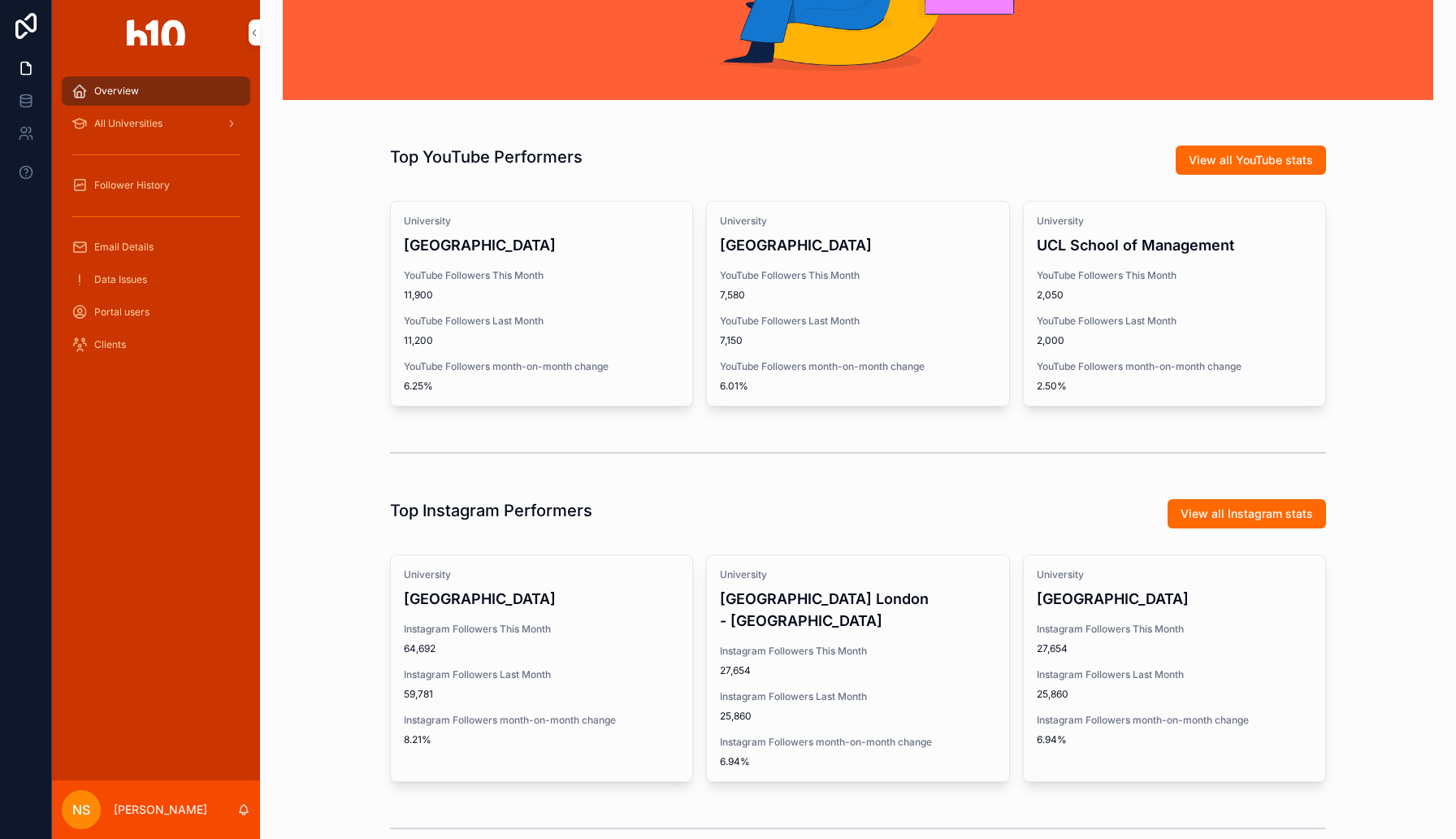
click at [475, 235] on h4 "[GEOGRAPHIC_DATA]" at bounding box center [541, 245] width 276 height 21
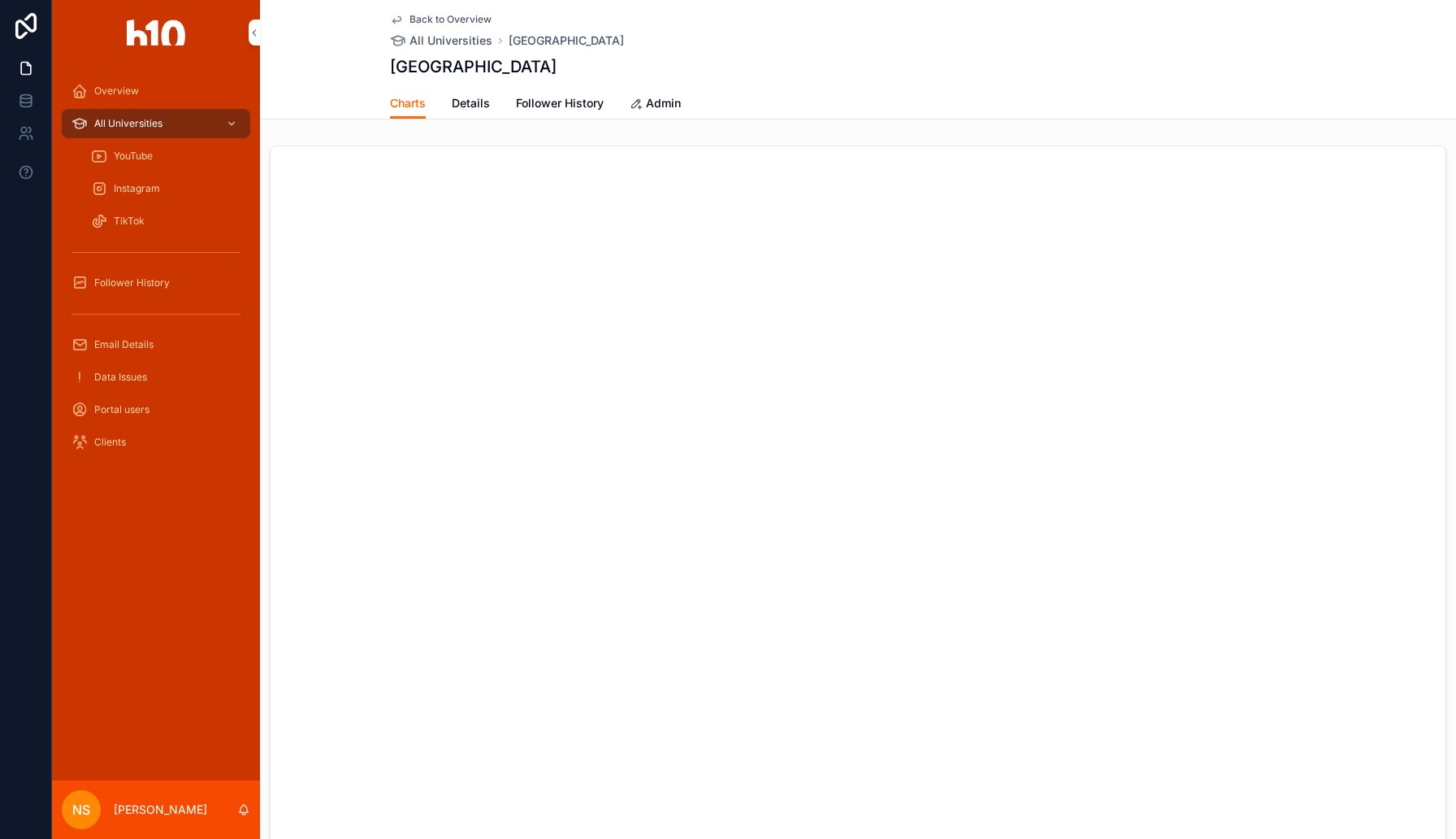
click at [155, 122] on span "All Universities" at bounding box center [128, 123] width 68 height 13
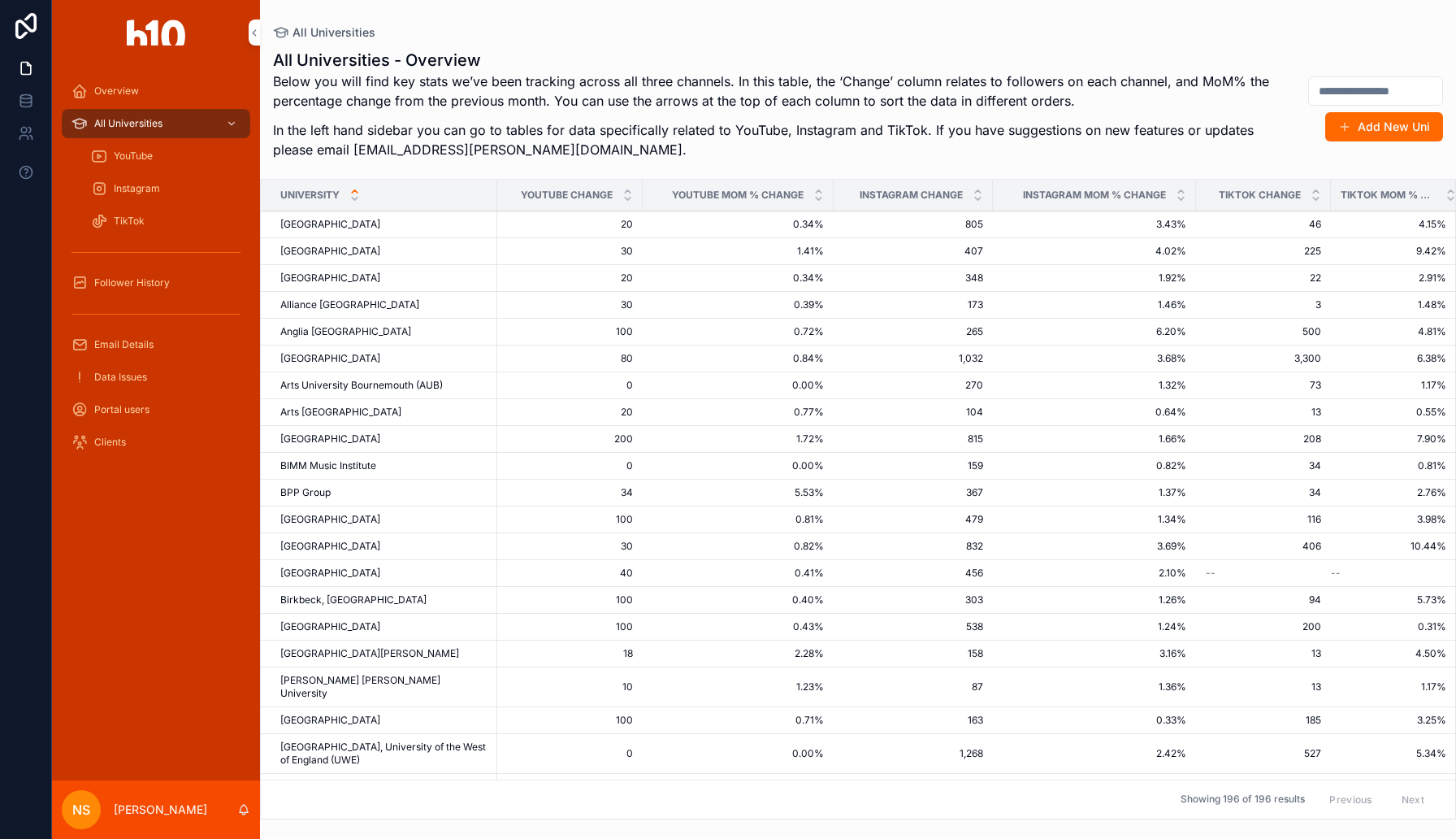
click at [1401, 87] on input "scrollable content" at bounding box center [1376, 91] width 134 height 22
type input "*******"
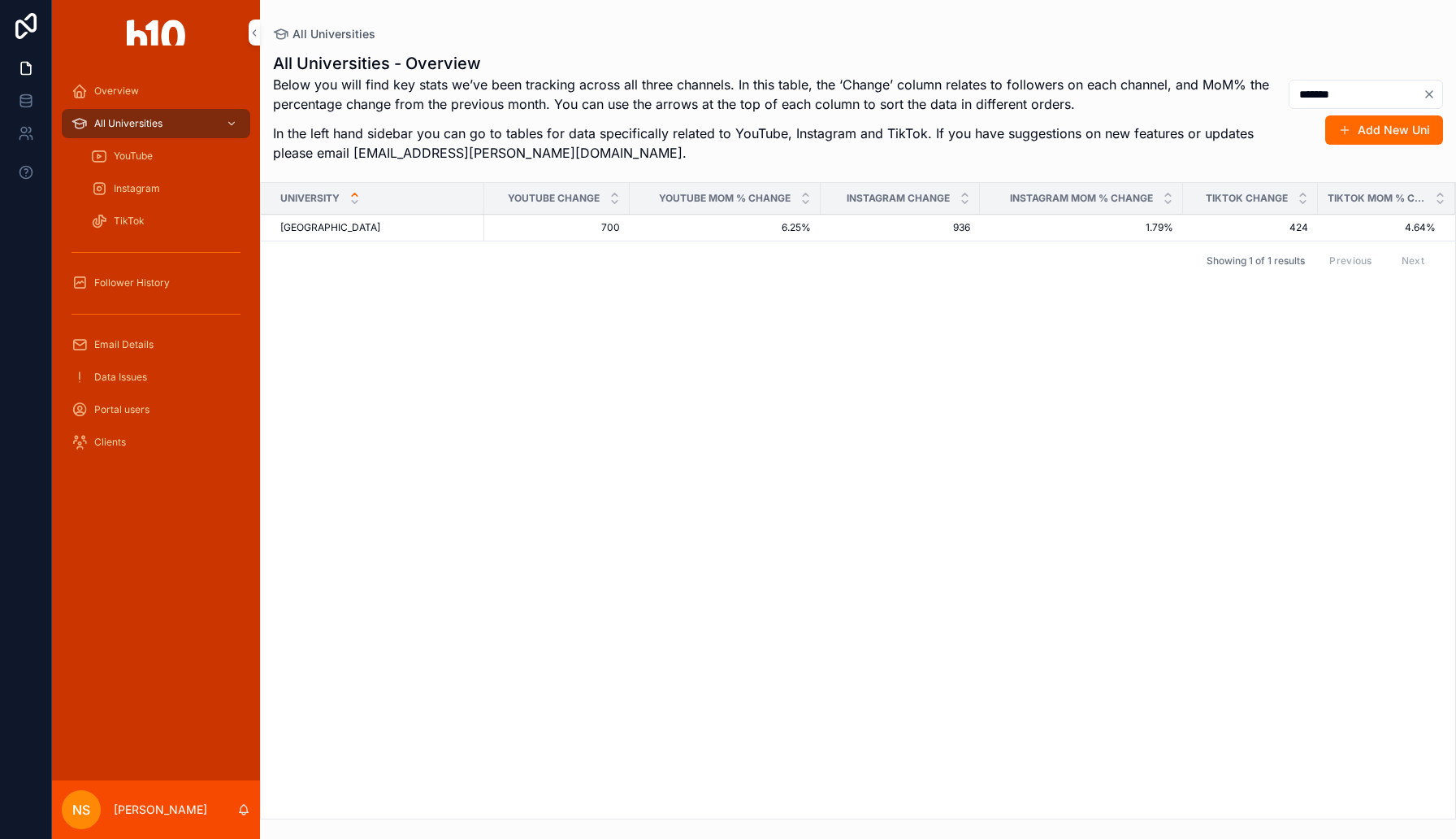
click at [324, 227] on span "[GEOGRAPHIC_DATA]" at bounding box center [330, 228] width 100 height 13
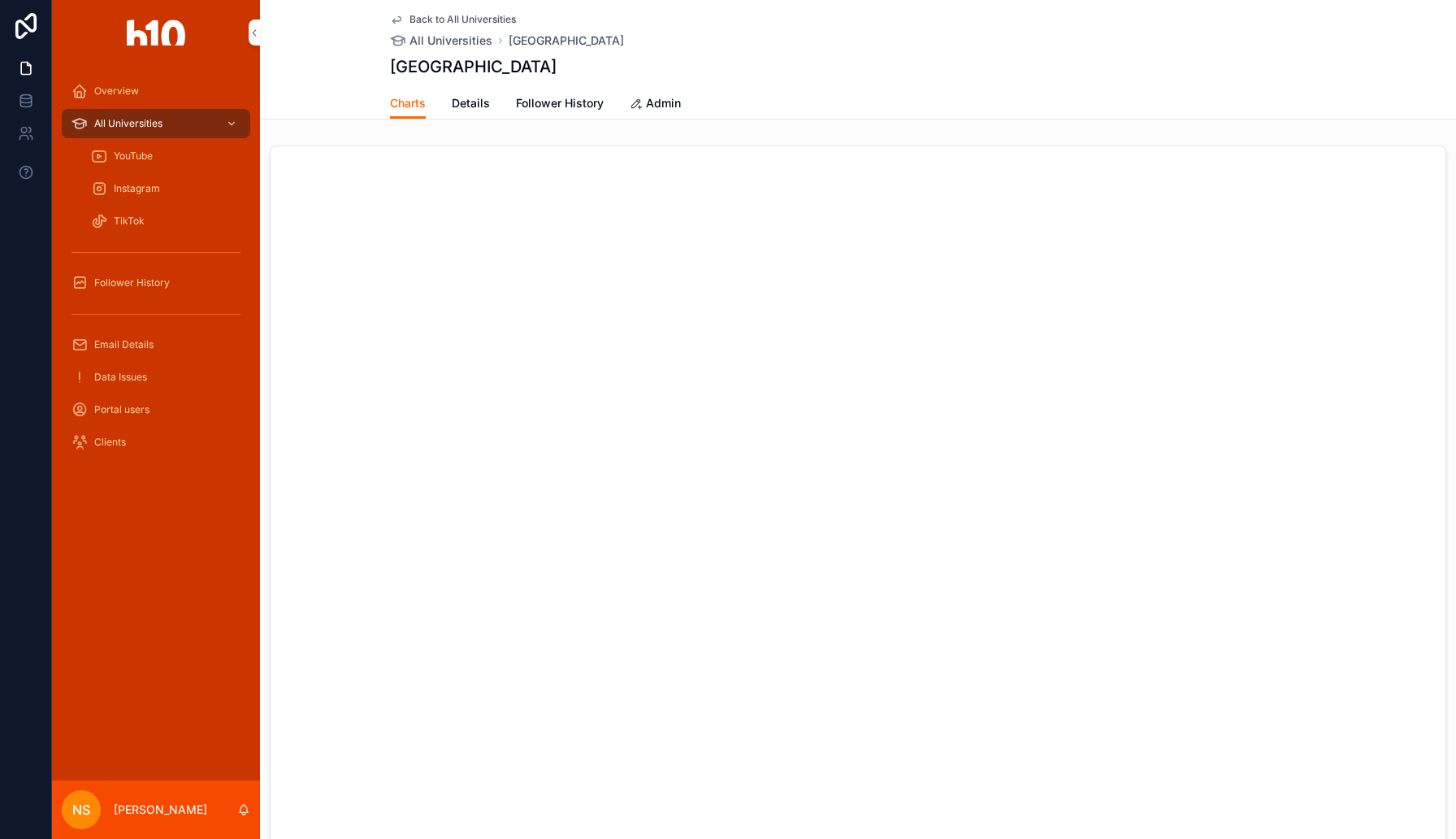
click at [585, 99] on span "Follower History" at bounding box center [559, 103] width 88 height 16
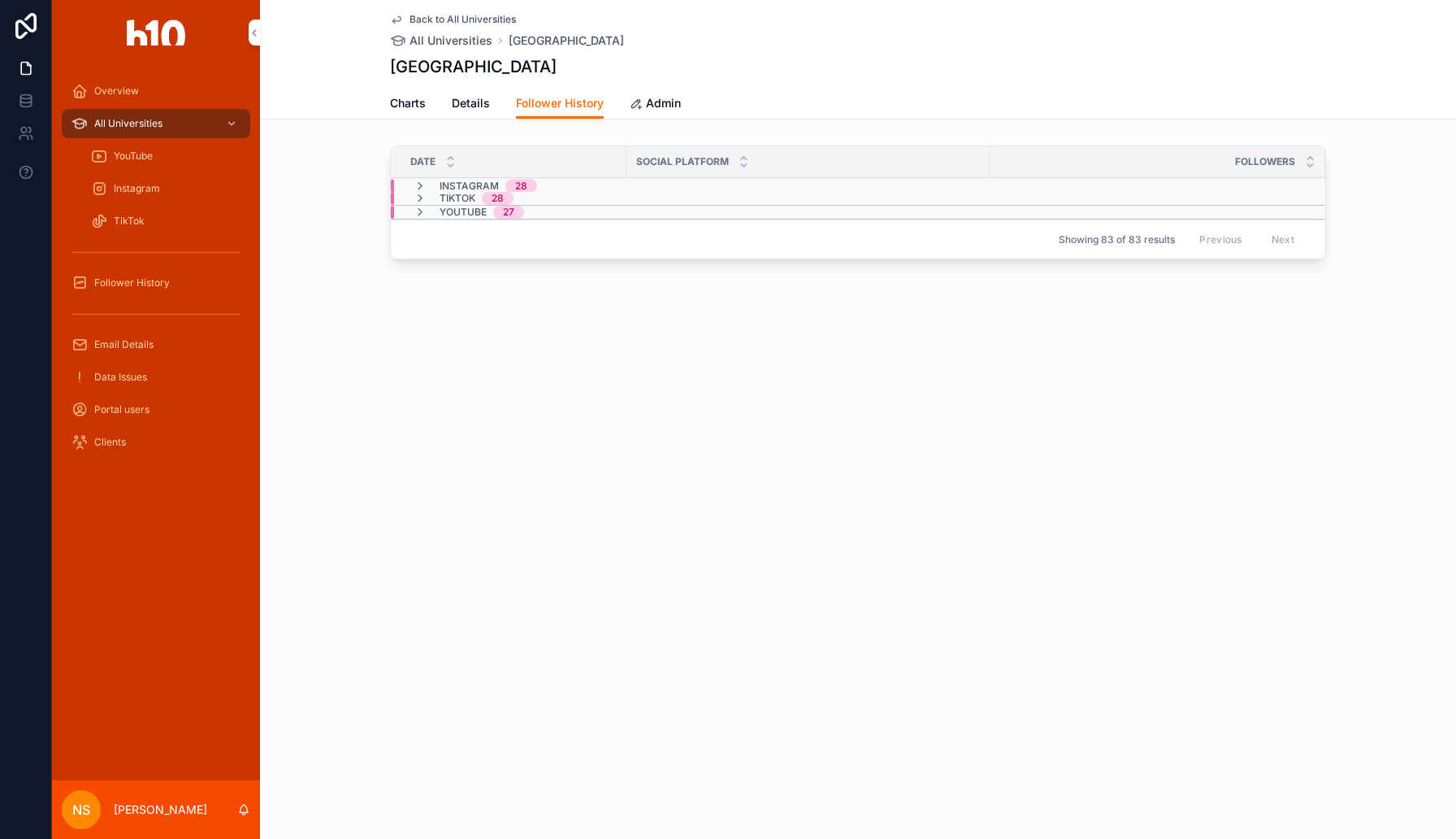
click at [1286, 166] on span "Followers" at bounding box center [1265, 162] width 60 height 13
click at [670, 216] on div "YouTube 27" at bounding box center [857, 212] width 935 height 13
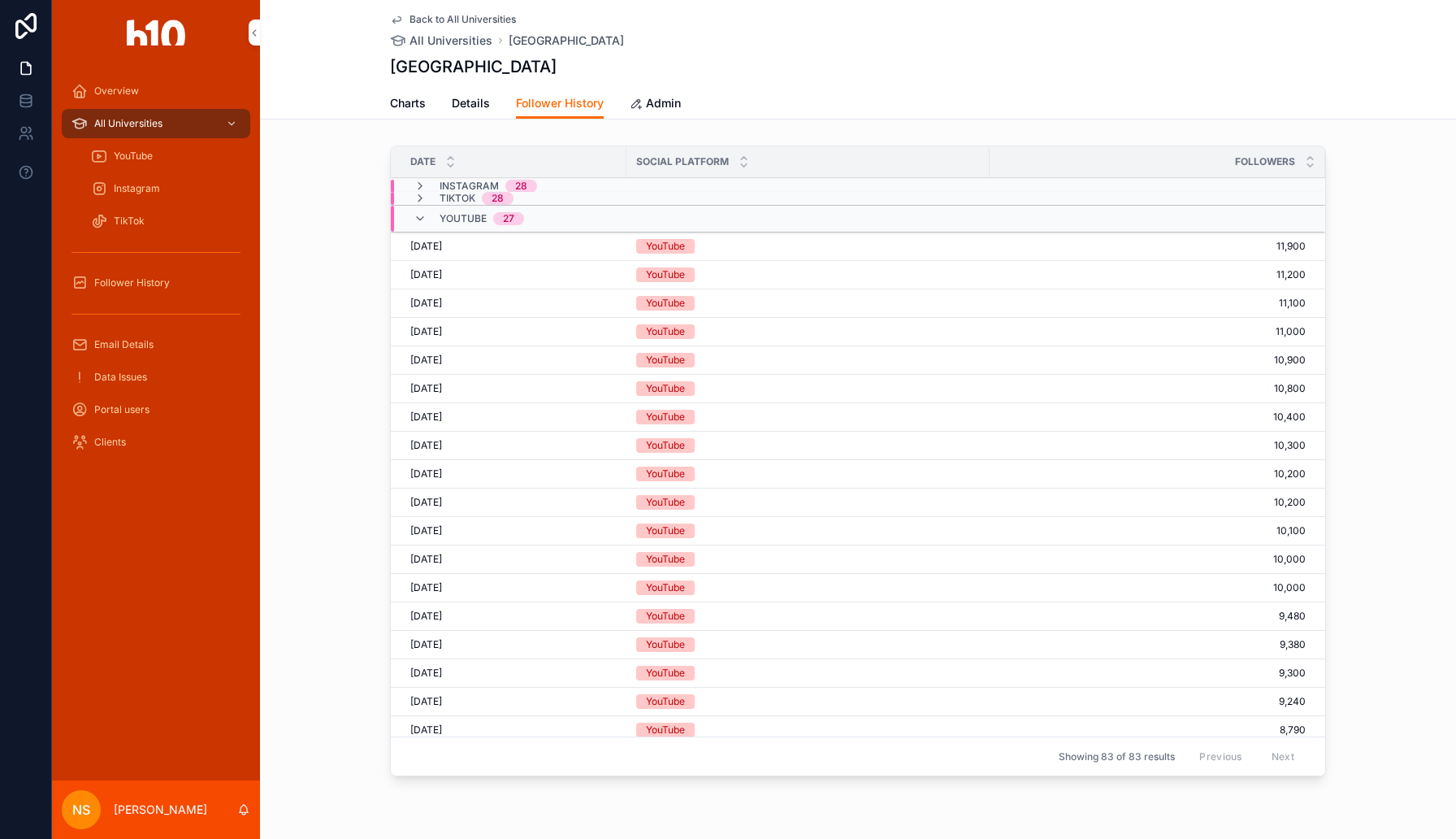
click at [662, 100] on span "Admin" at bounding box center [663, 103] width 35 height 16
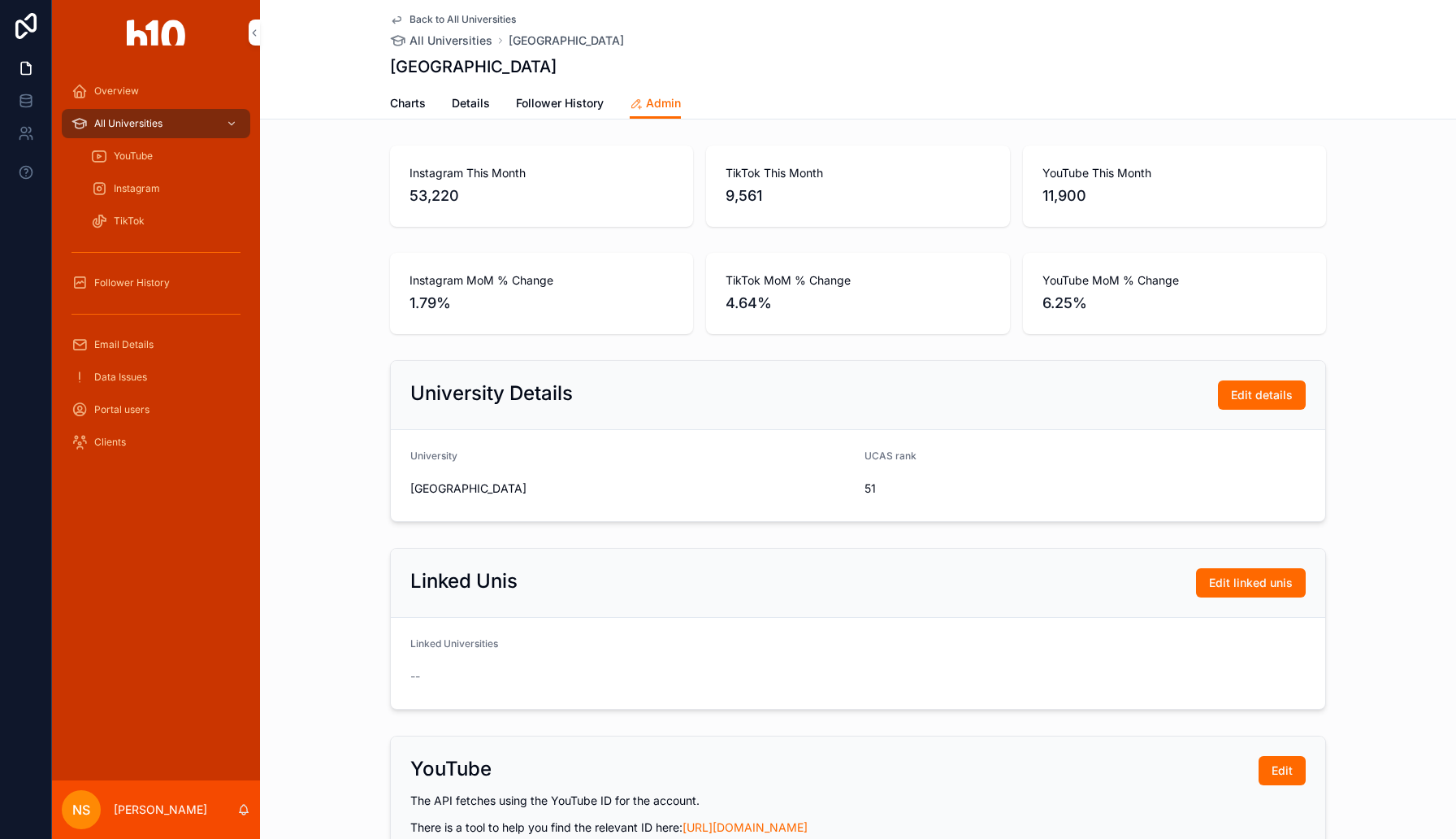
click at [1272, 204] on span "11,900" at bounding box center [1174, 195] width 264 height 22
click at [1109, 181] on div "YouTube This Month 11,900" at bounding box center [1174, 186] width 264 height 42
click at [467, 103] on span "Details" at bounding box center [471, 103] width 38 height 16
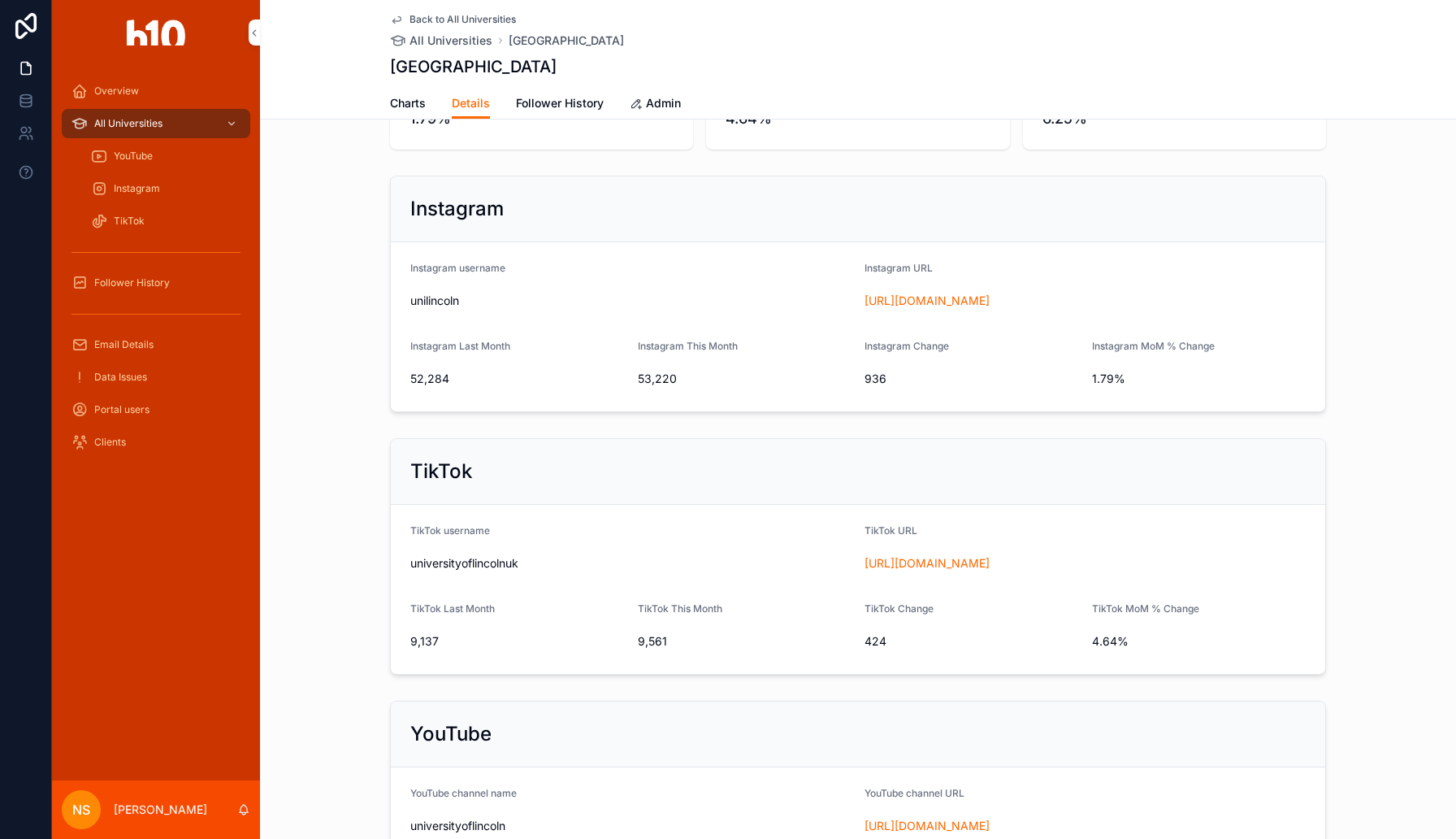
scroll to position [172, 0]
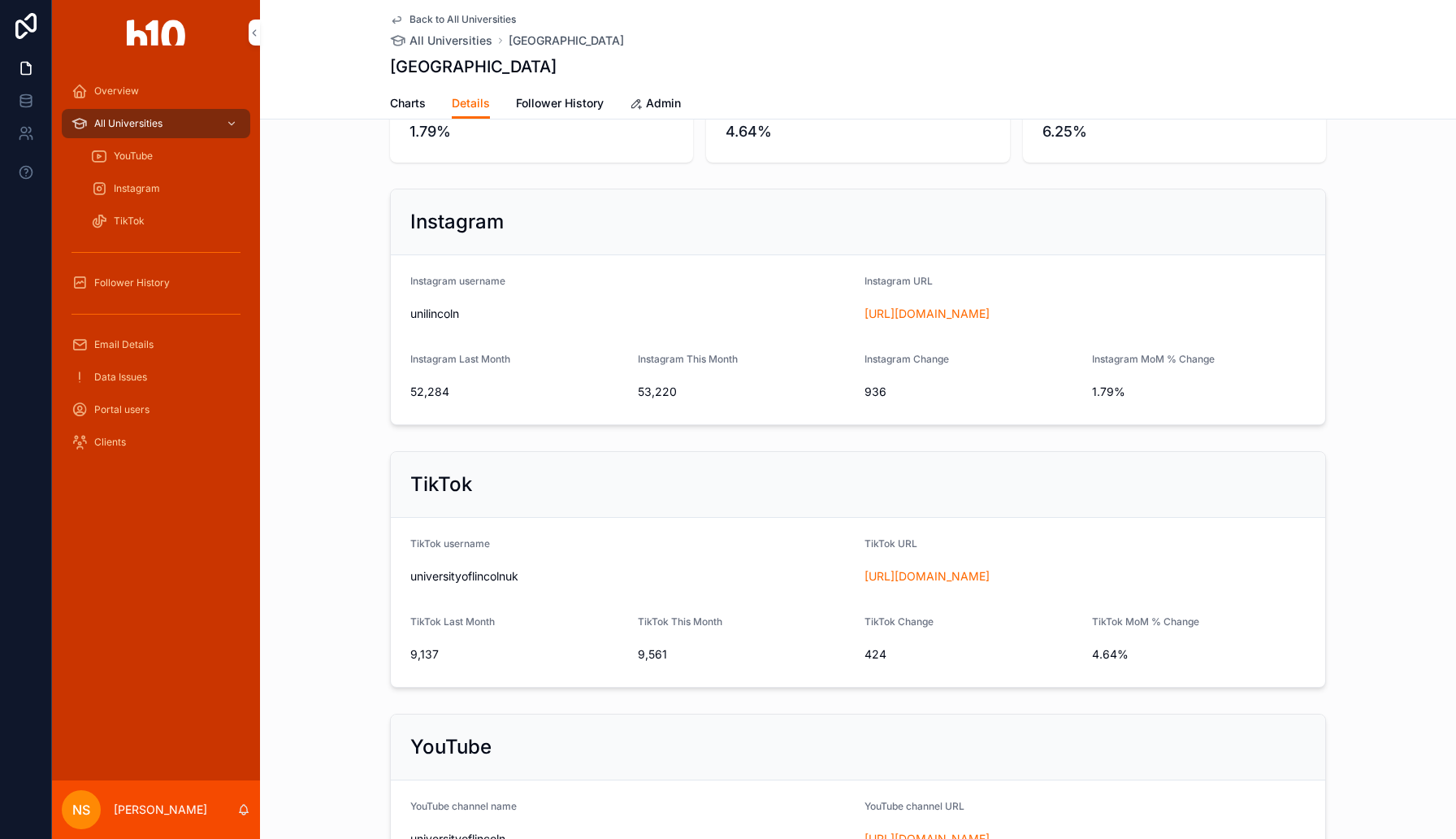
click at [186, 278] on div "Follower History" at bounding box center [156, 283] width 169 height 26
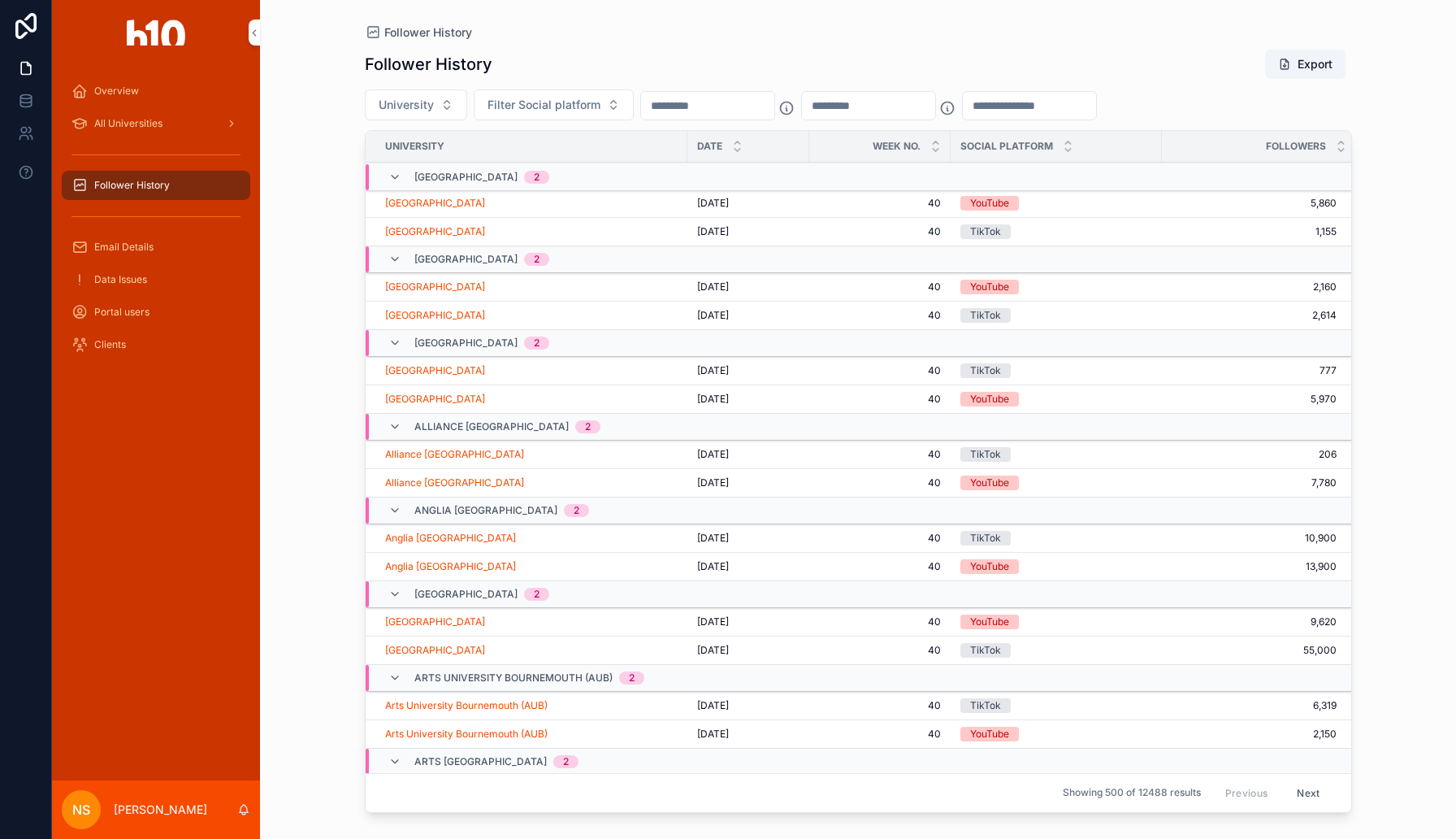
click at [180, 124] on div "All Universities" at bounding box center [156, 123] width 169 height 26
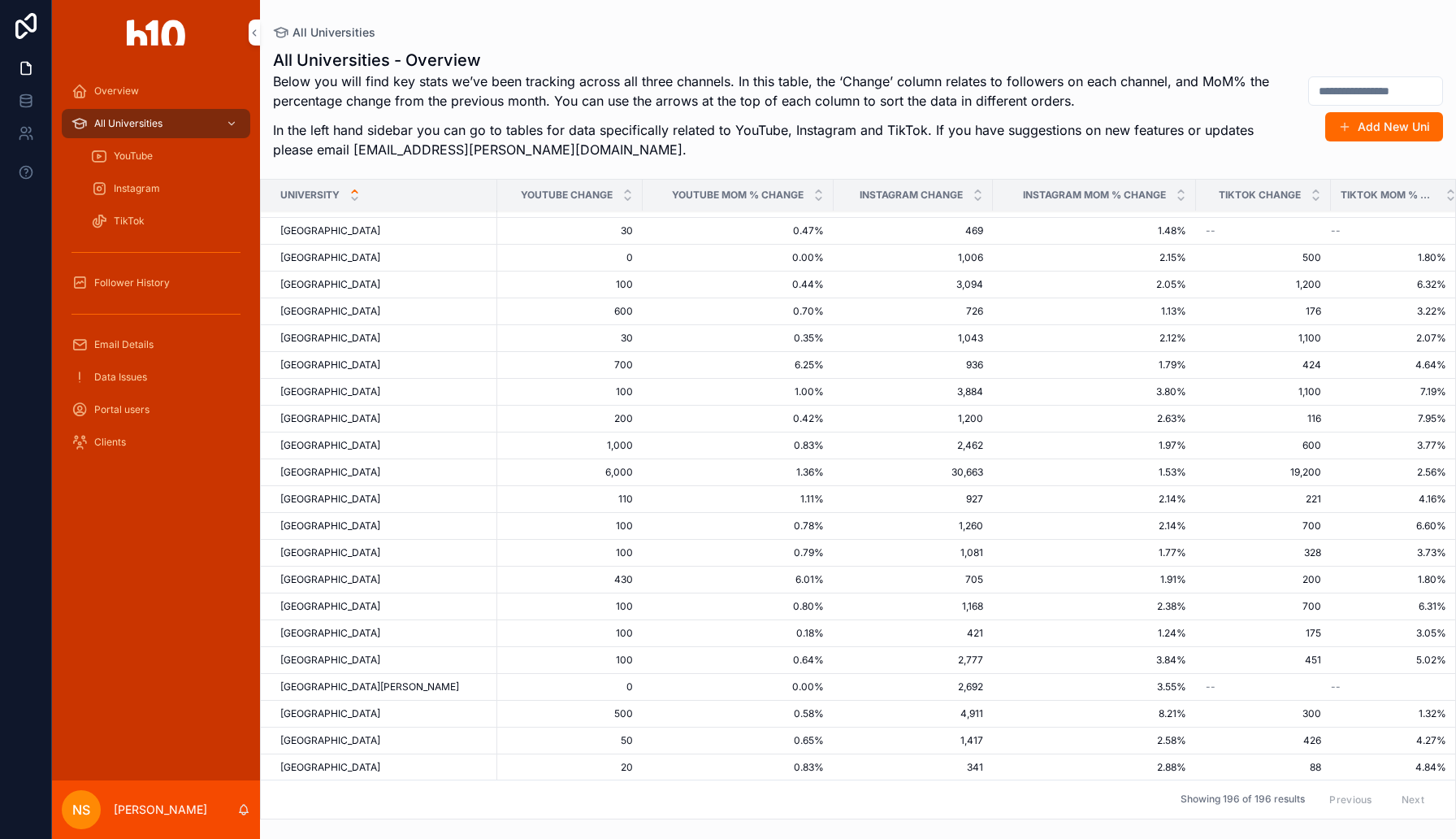
scroll to position [4352, 0]
click at [350, 416] on span "[GEOGRAPHIC_DATA]" at bounding box center [330, 416] width 100 height 13
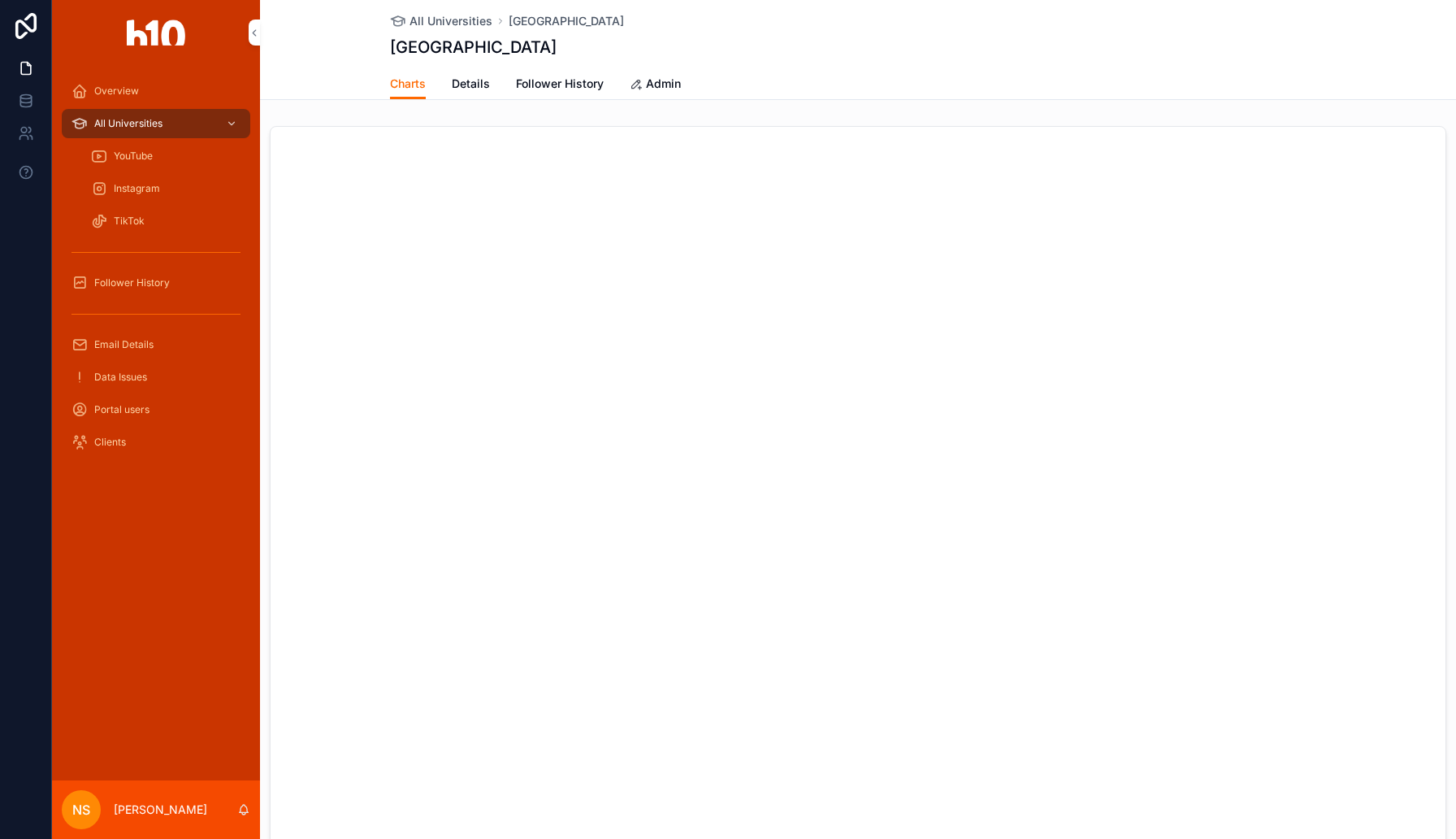
click at [573, 87] on span "Follower History" at bounding box center [559, 83] width 88 height 16
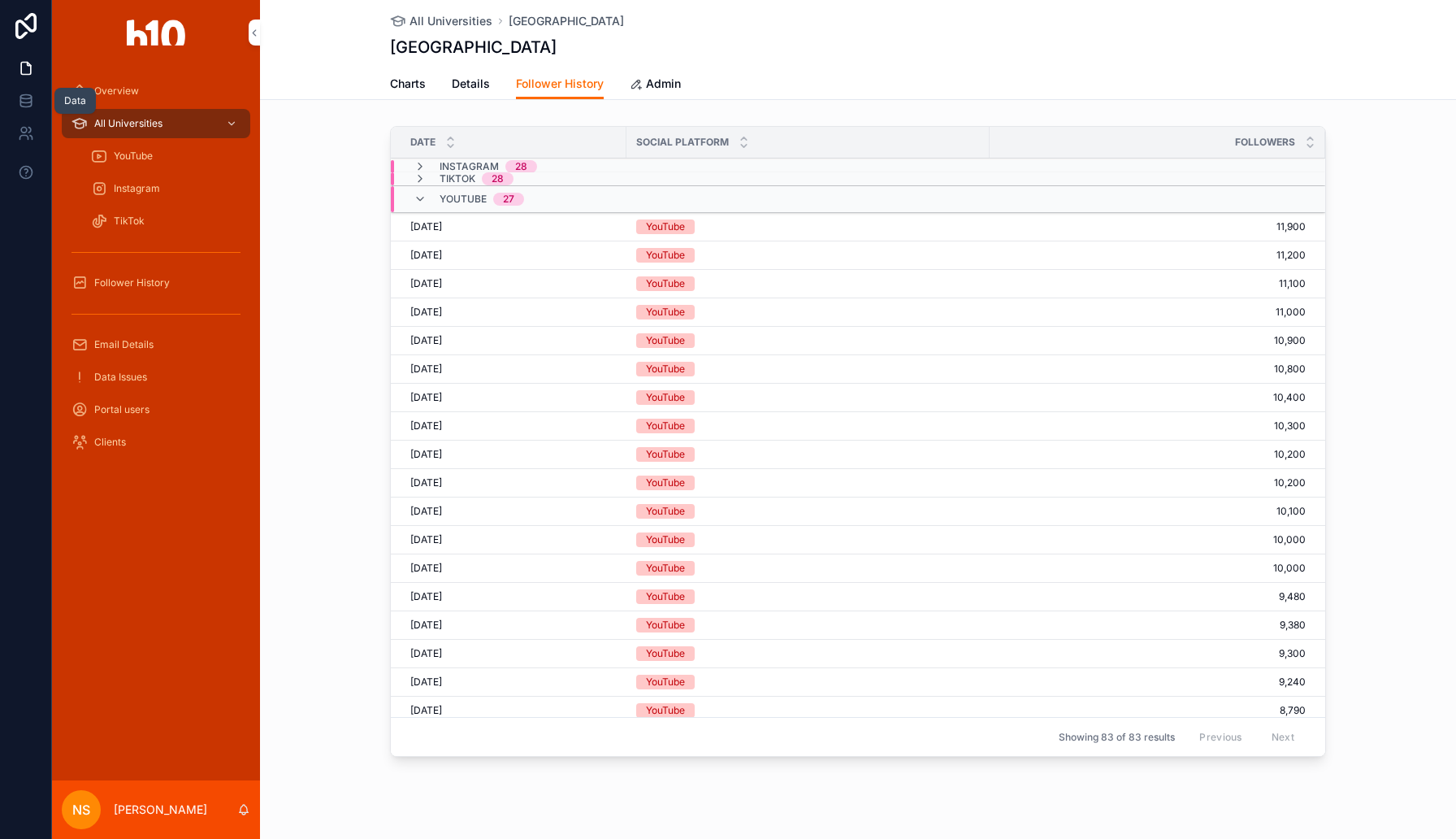
click at [24, 97] on icon at bounding box center [25, 100] width 16 height 16
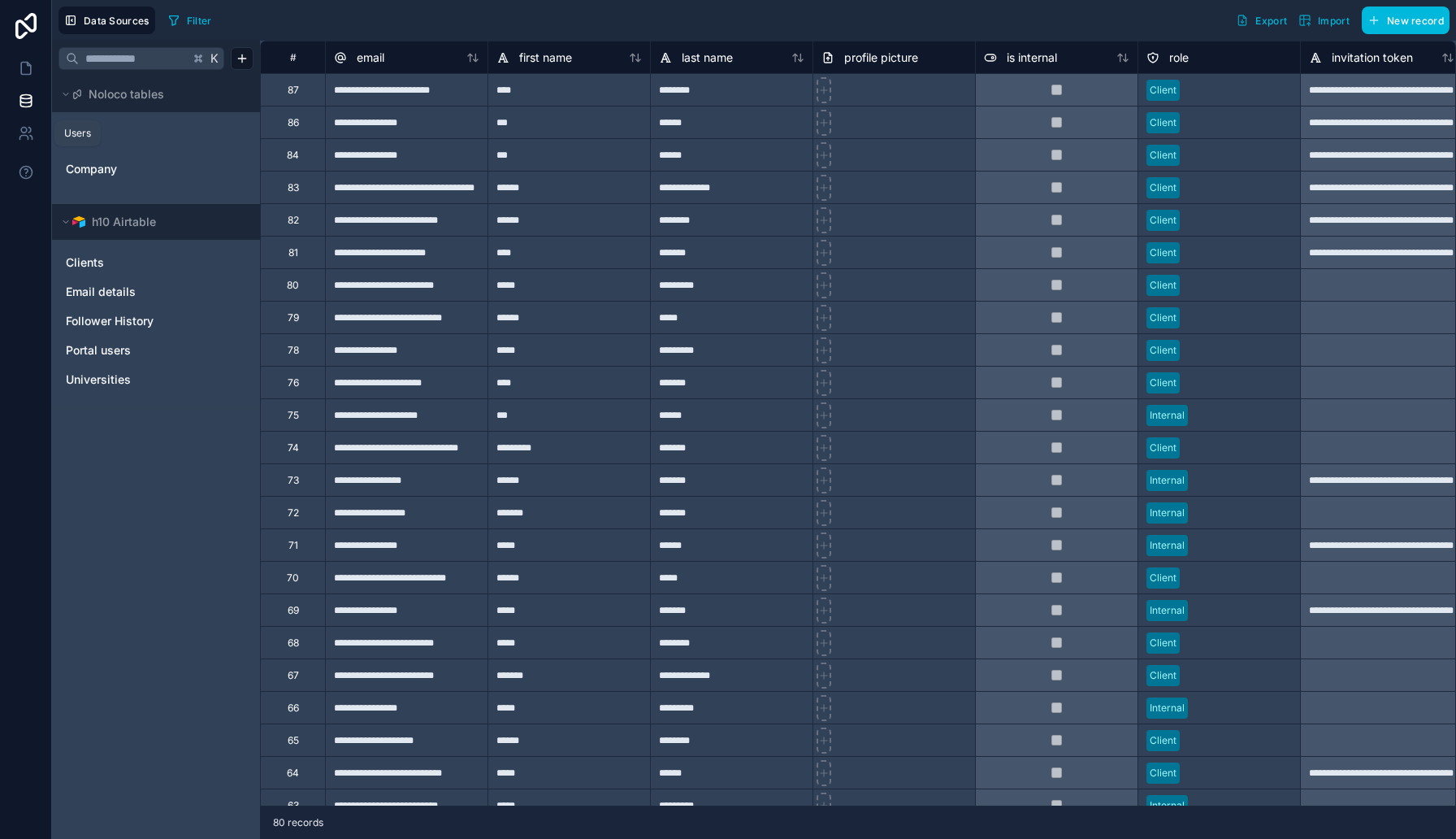
click at [24, 129] on icon at bounding box center [25, 133] width 16 height 16
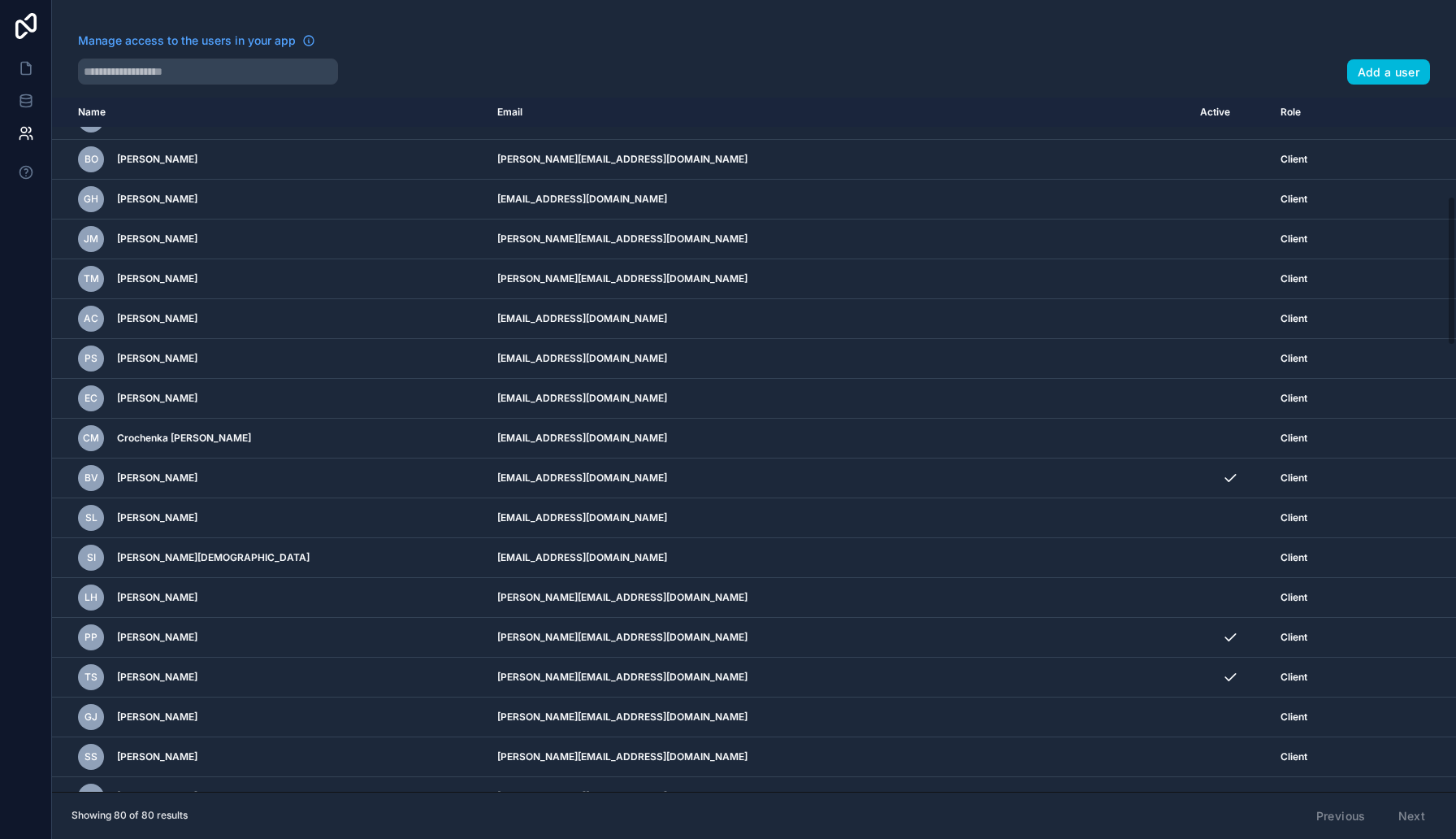
scroll to position [470, 0]
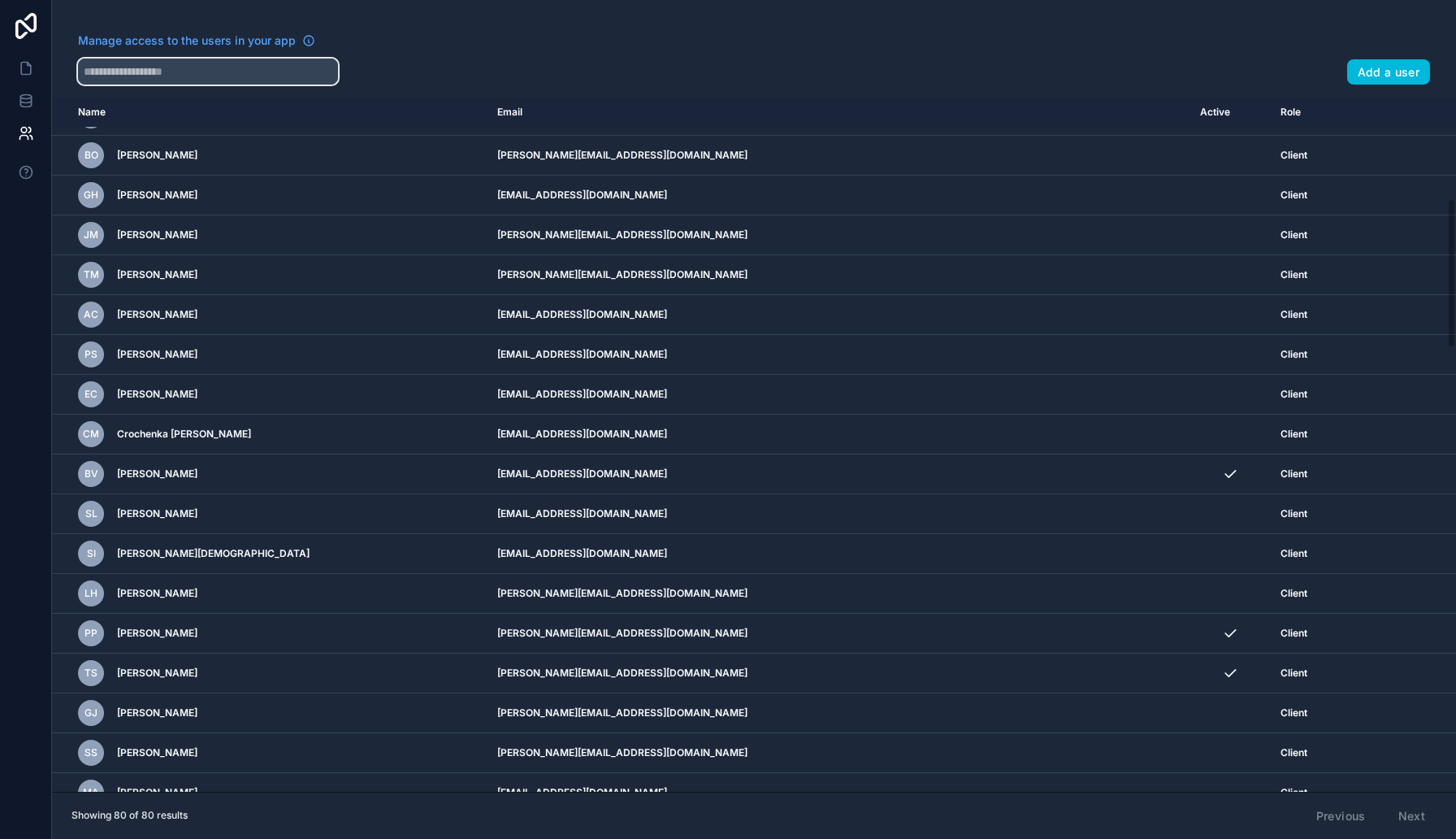
click at [197, 75] on input "text" at bounding box center [208, 72] width 260 height 26
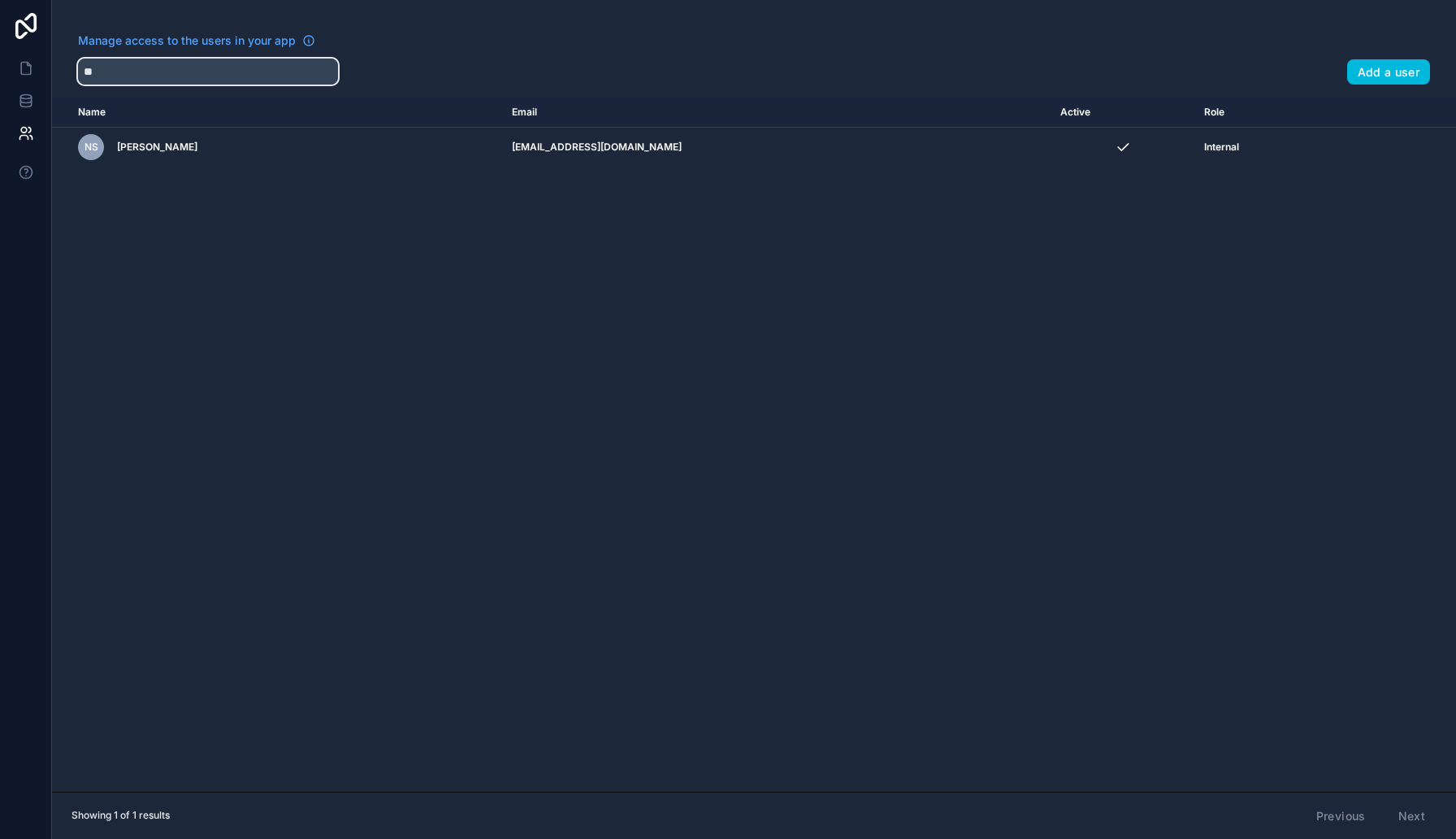
type input "*"
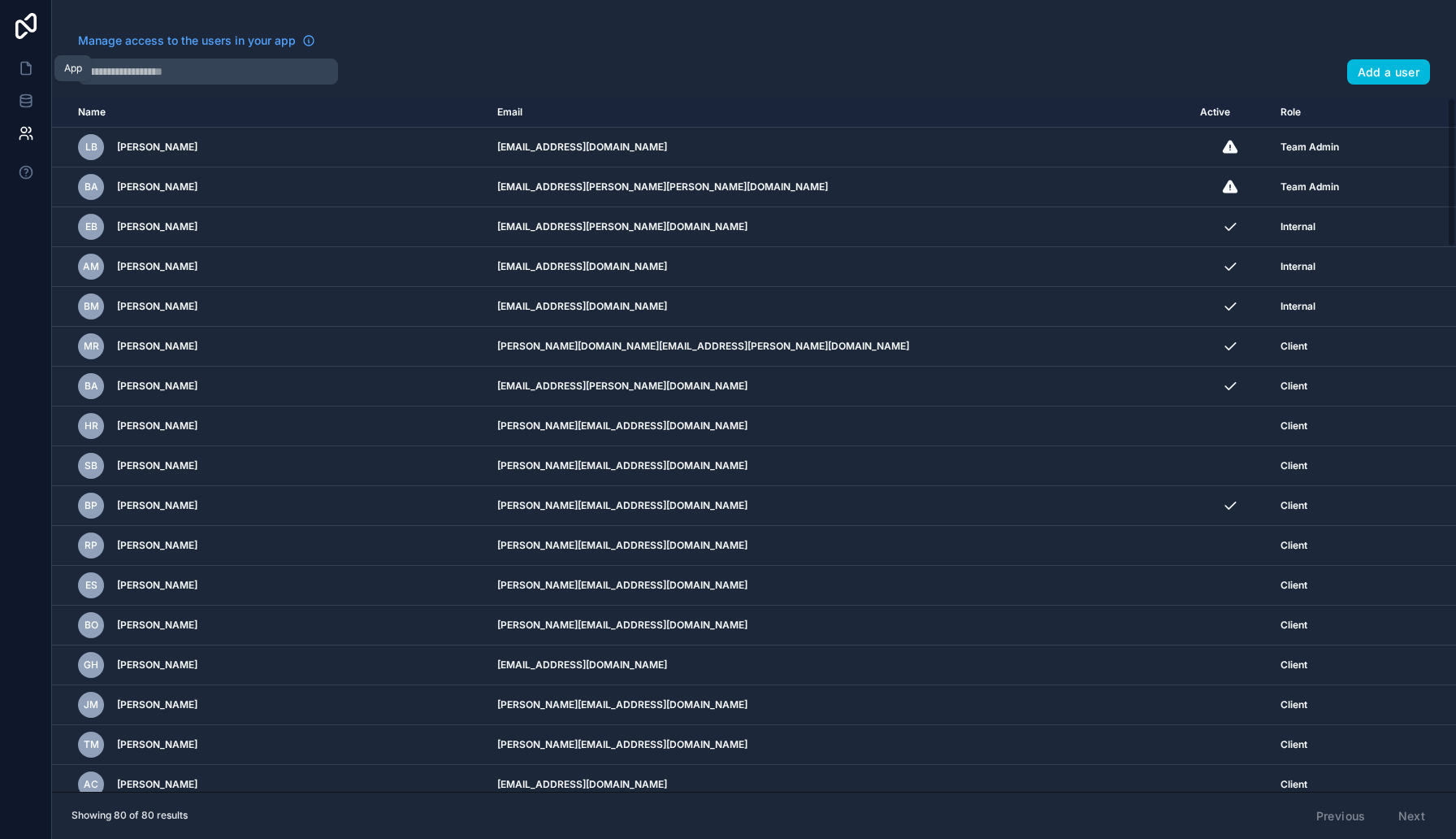
click at [35, 70] on link at bounding box center [25, 68] width 51 height 33
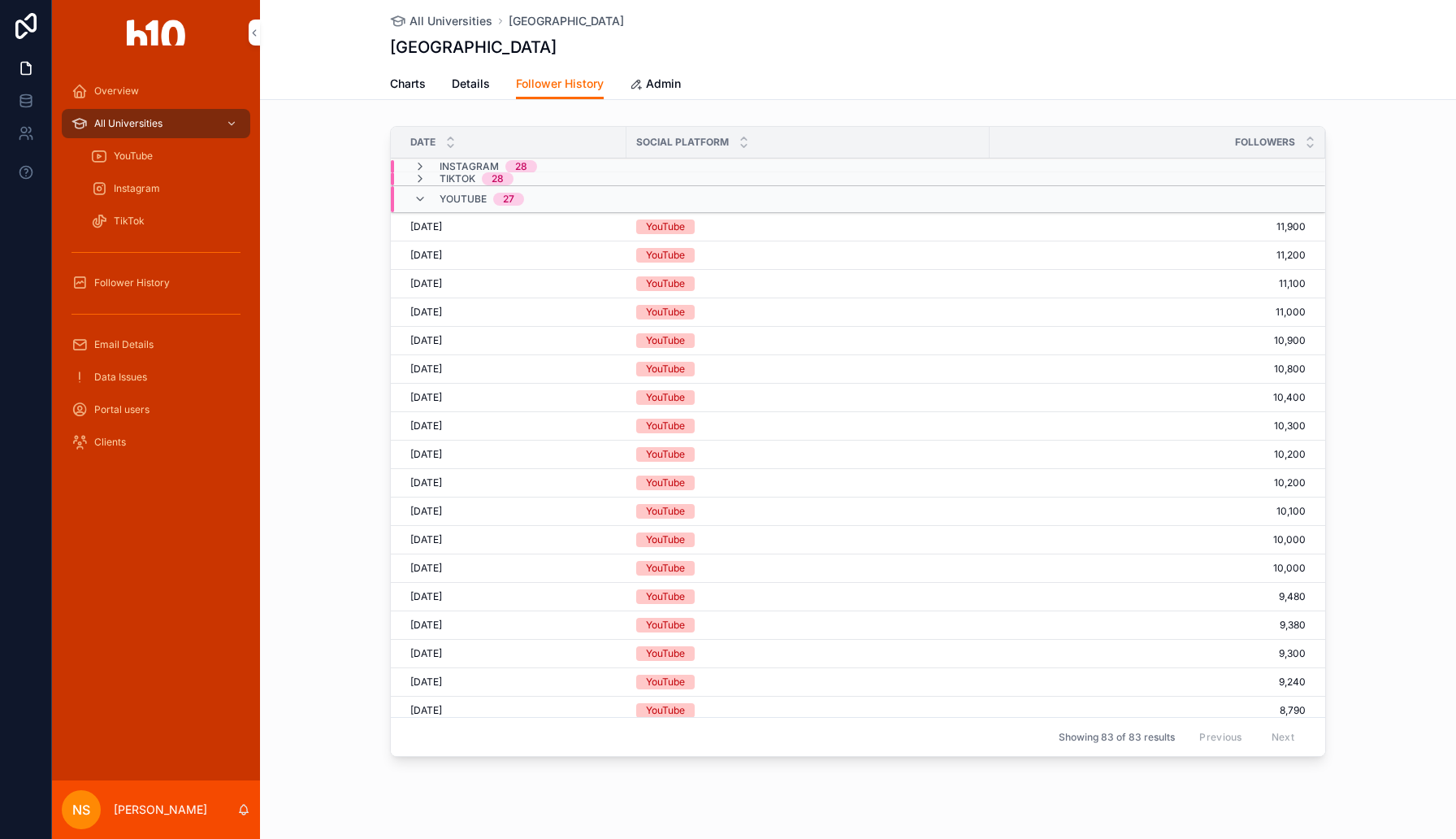
click at [167, 96] on div "Overview" at bounding box center [156, 92] width 169 height 26
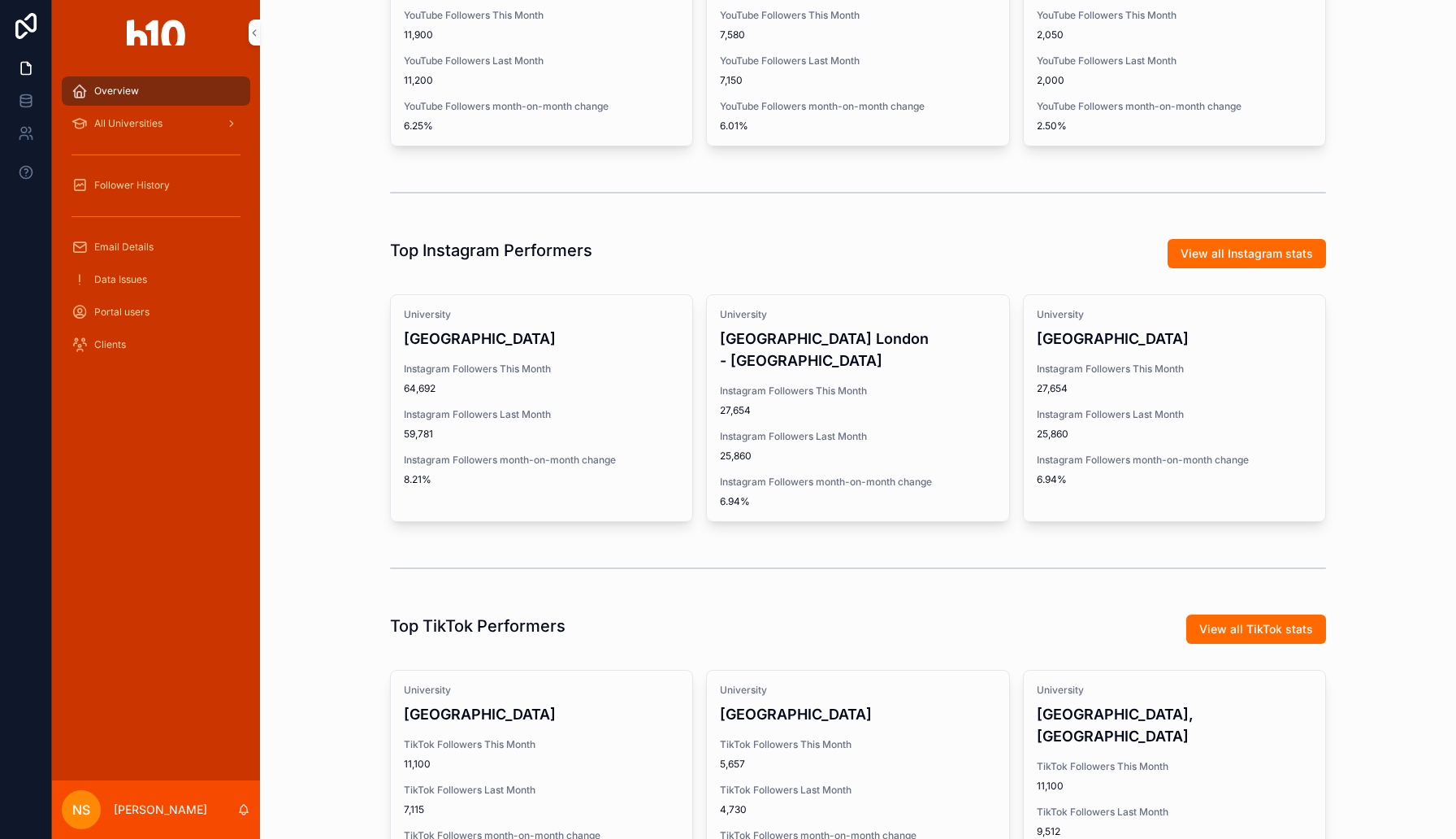
scroll to position [672, 0]
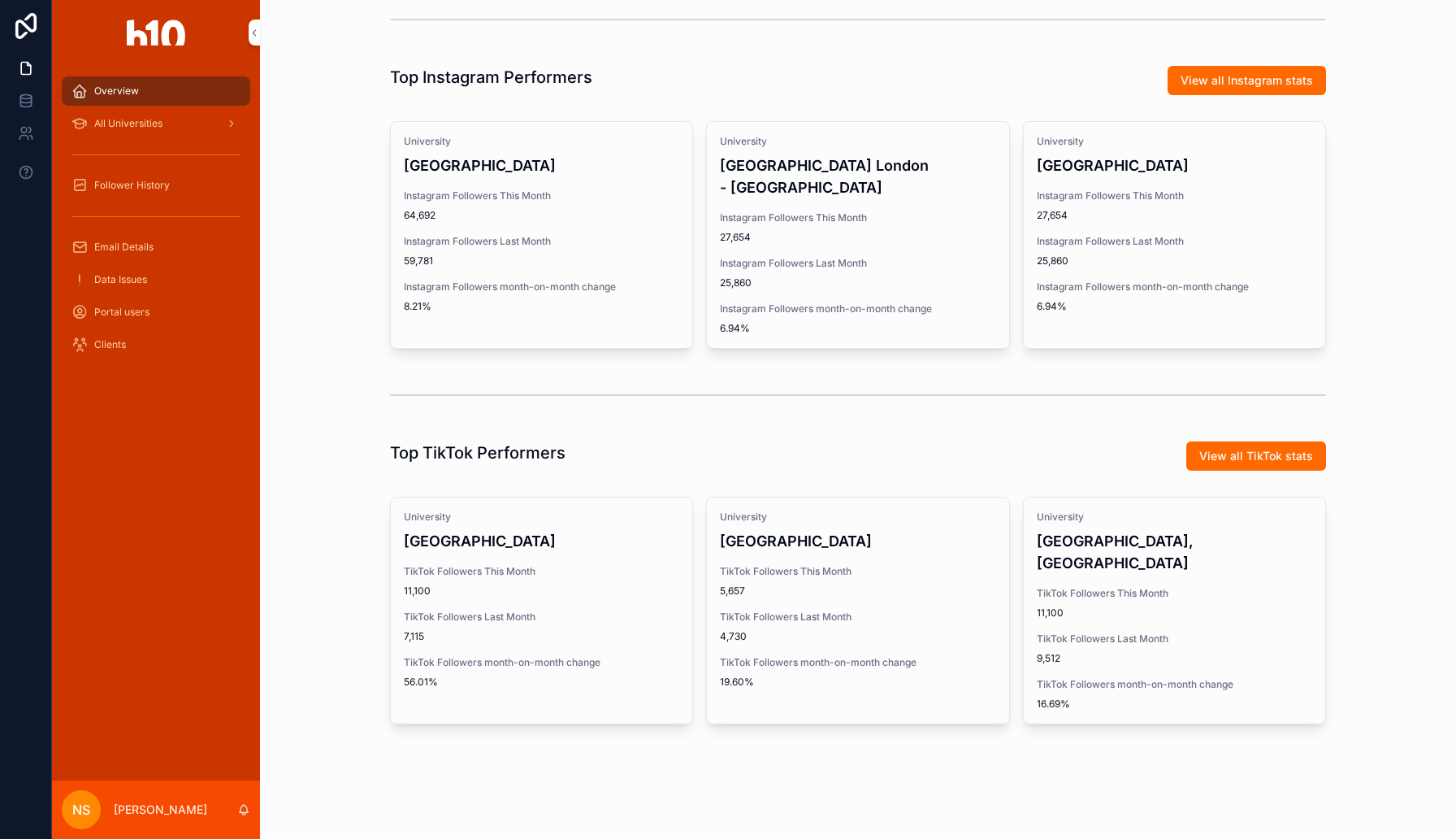
click at [615, 626] on div "TikTok Followers Last Month 7,115" at bounding box center [541, 626] width 276 height 33
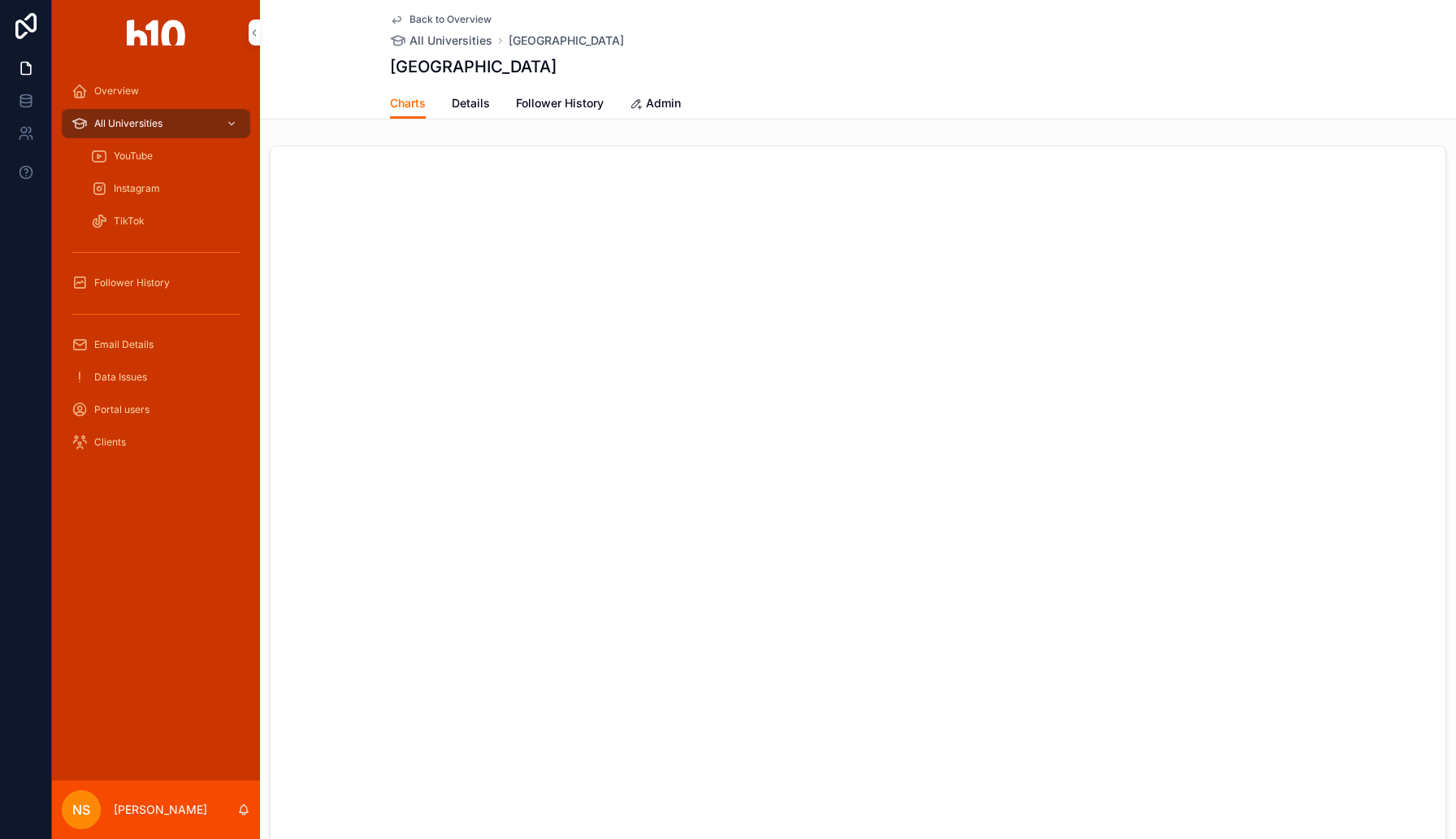
click at [474, 107] on span "Details" at bounding box center [471, 103] width 38 height 16
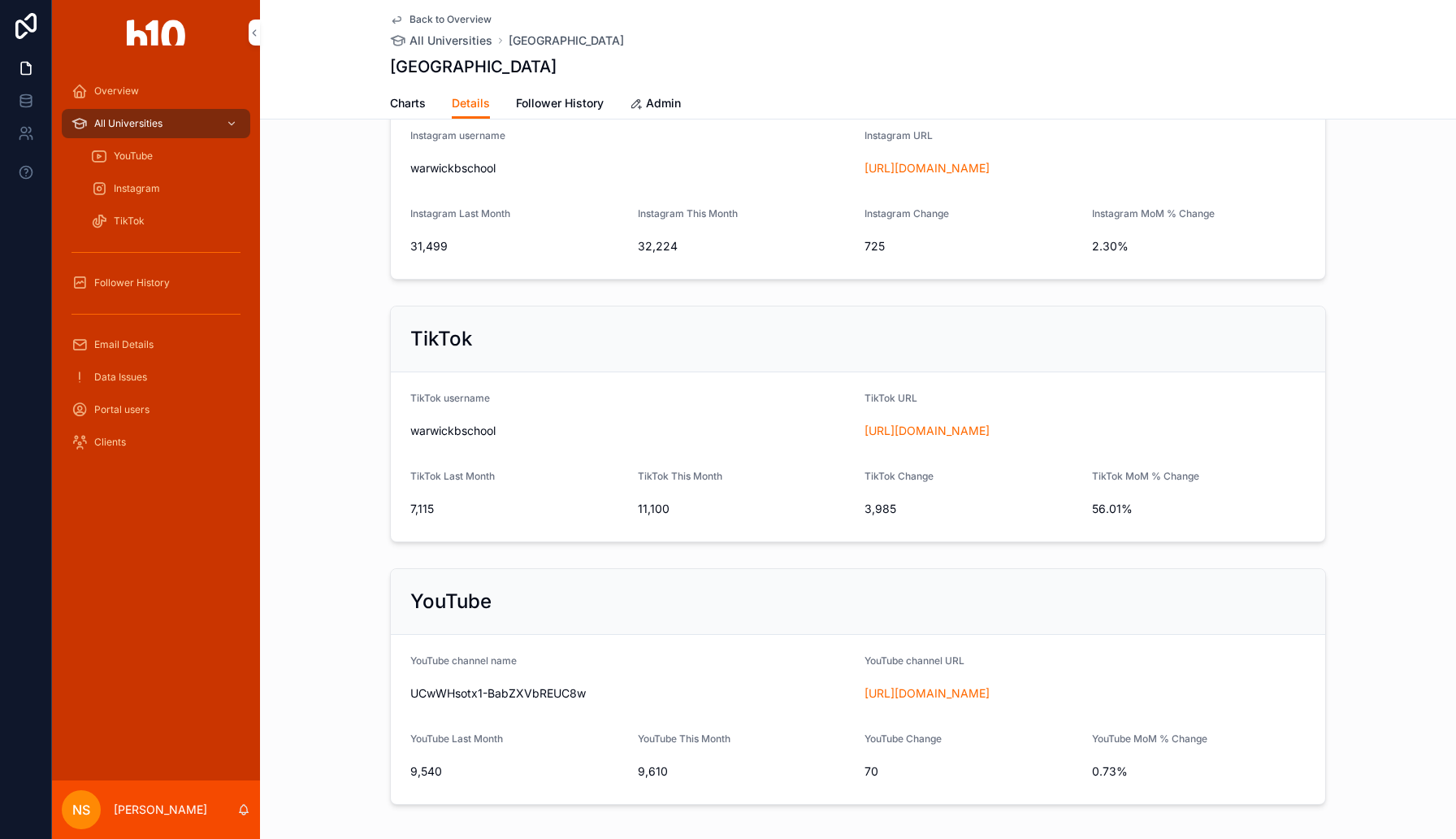
scroll to position [393, 0]
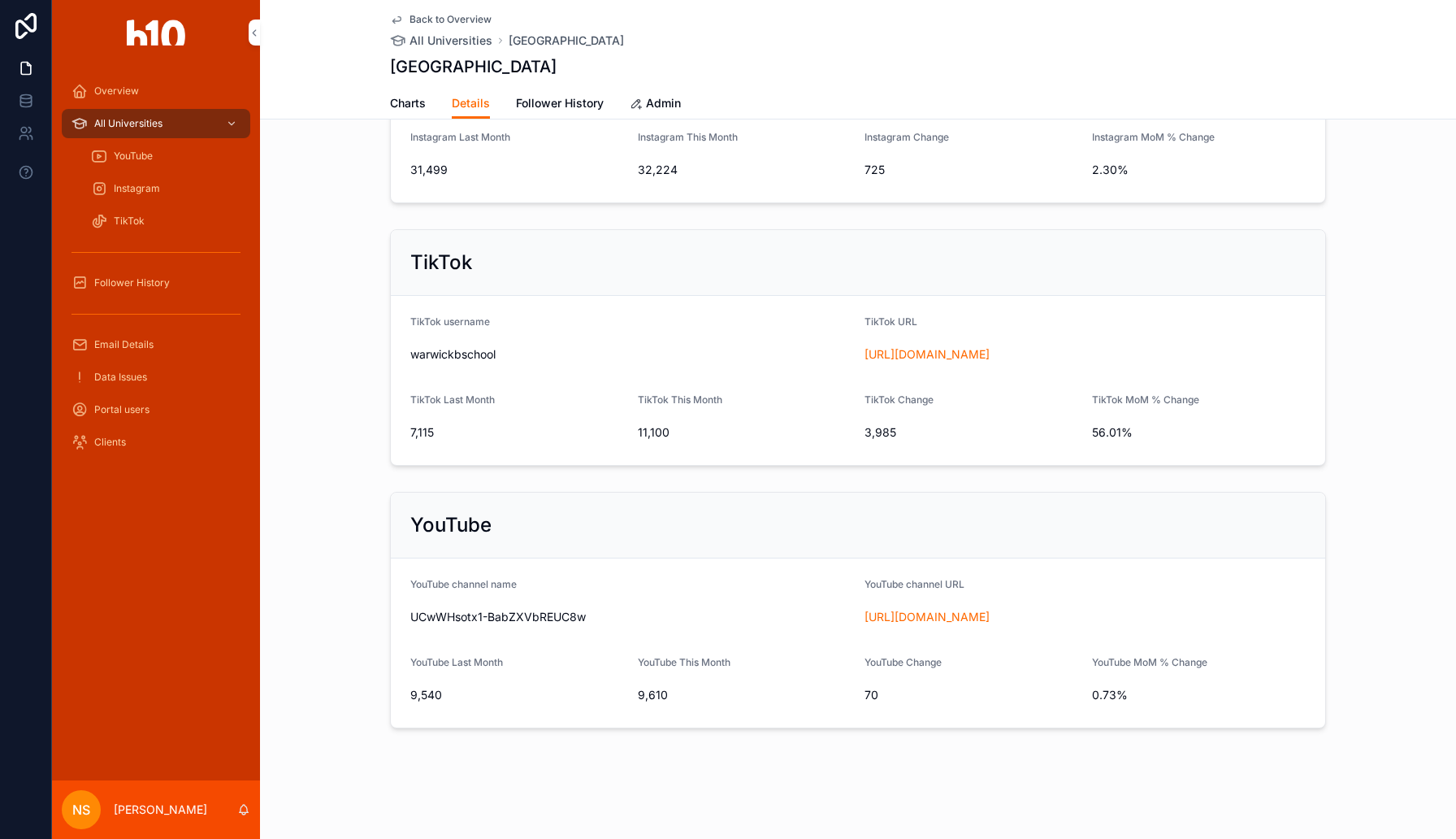
click at [0, 0] on div "Overview All Universities YouTube Instagram TikTok Follower History Email Detai…" at bounding box center [728, 420] width 1456 height 839
click at [28, 137] on icon at bounding box center [25, 133] width 16 height 16
